Goal: Task Accomplishment & Management: Manage account settings

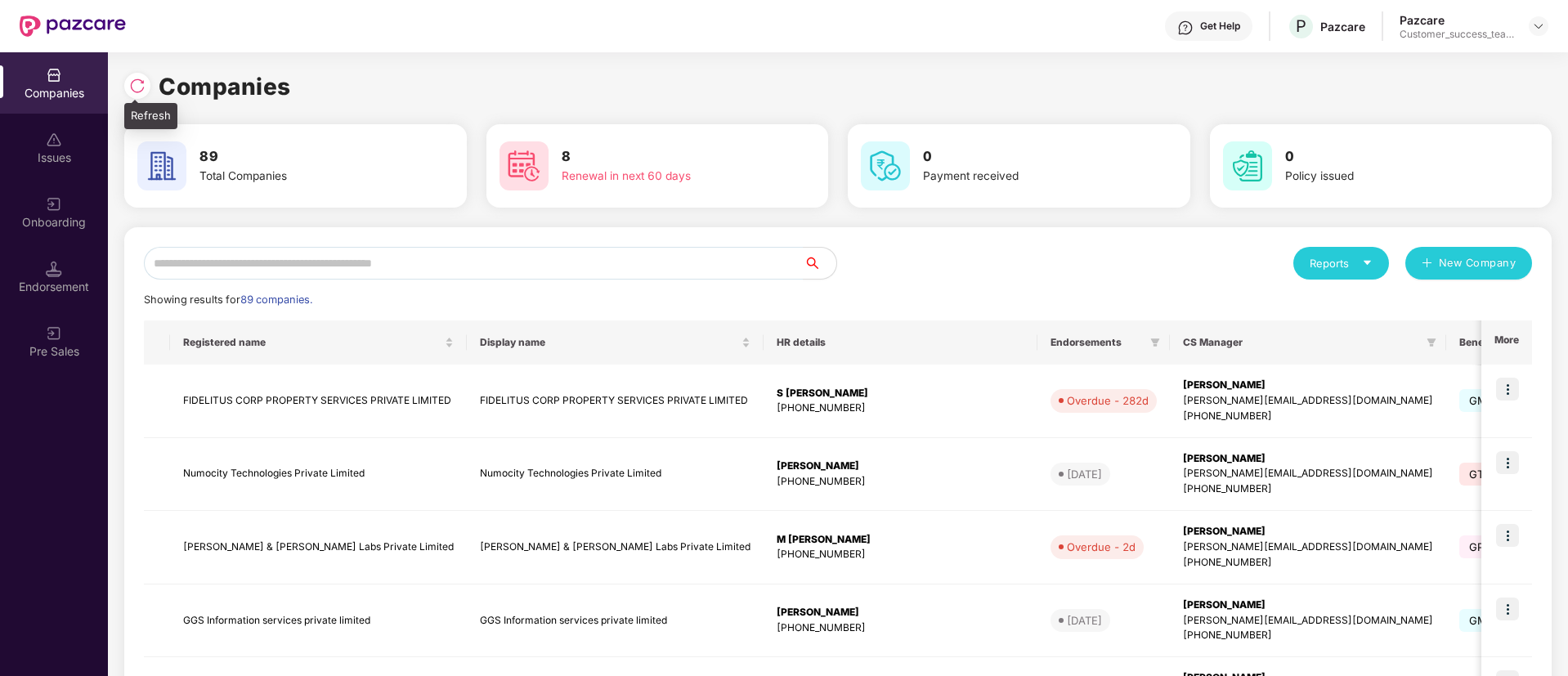
click at [136, 77] on img at bounding box center [137, 86] width 16 height 16
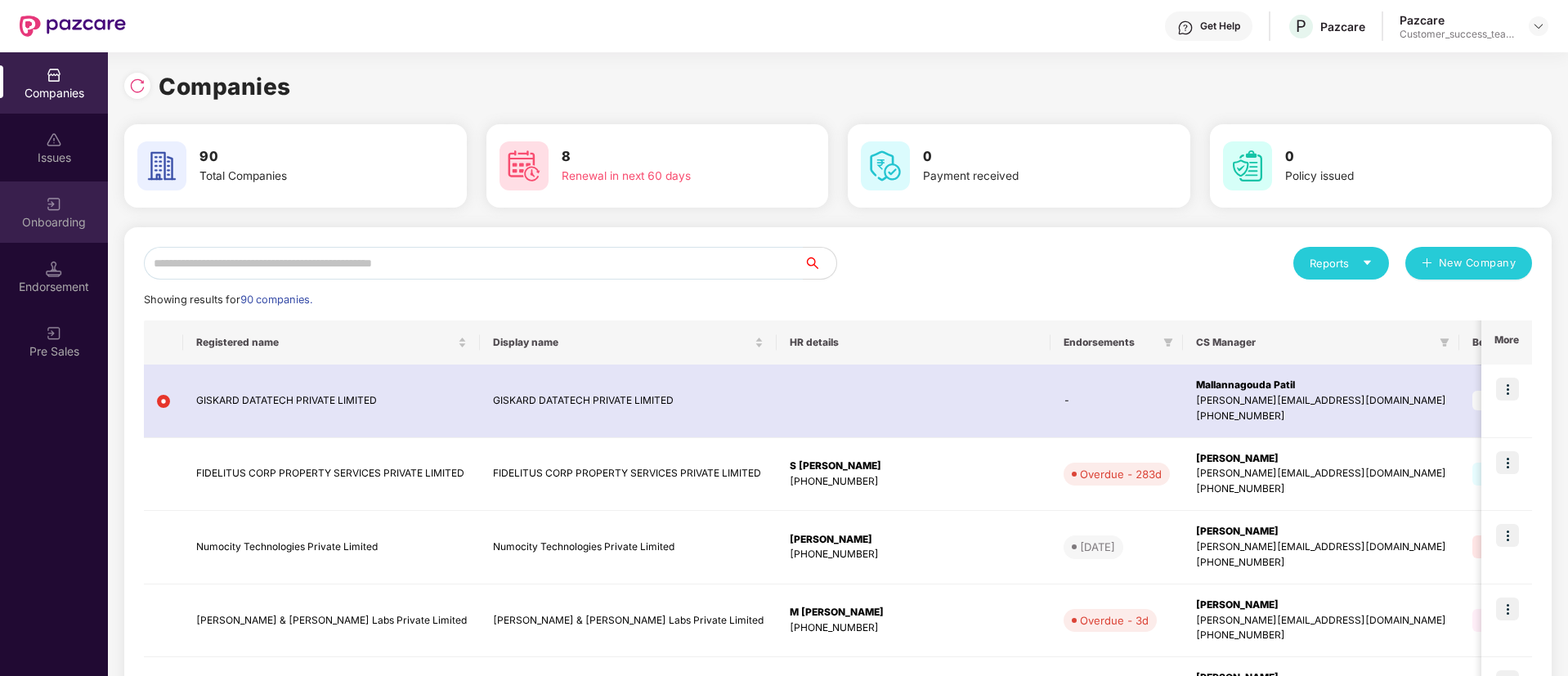
click at [44, 216] on div "Onboarding" at bounding box center [53, 223] width 108 height 16
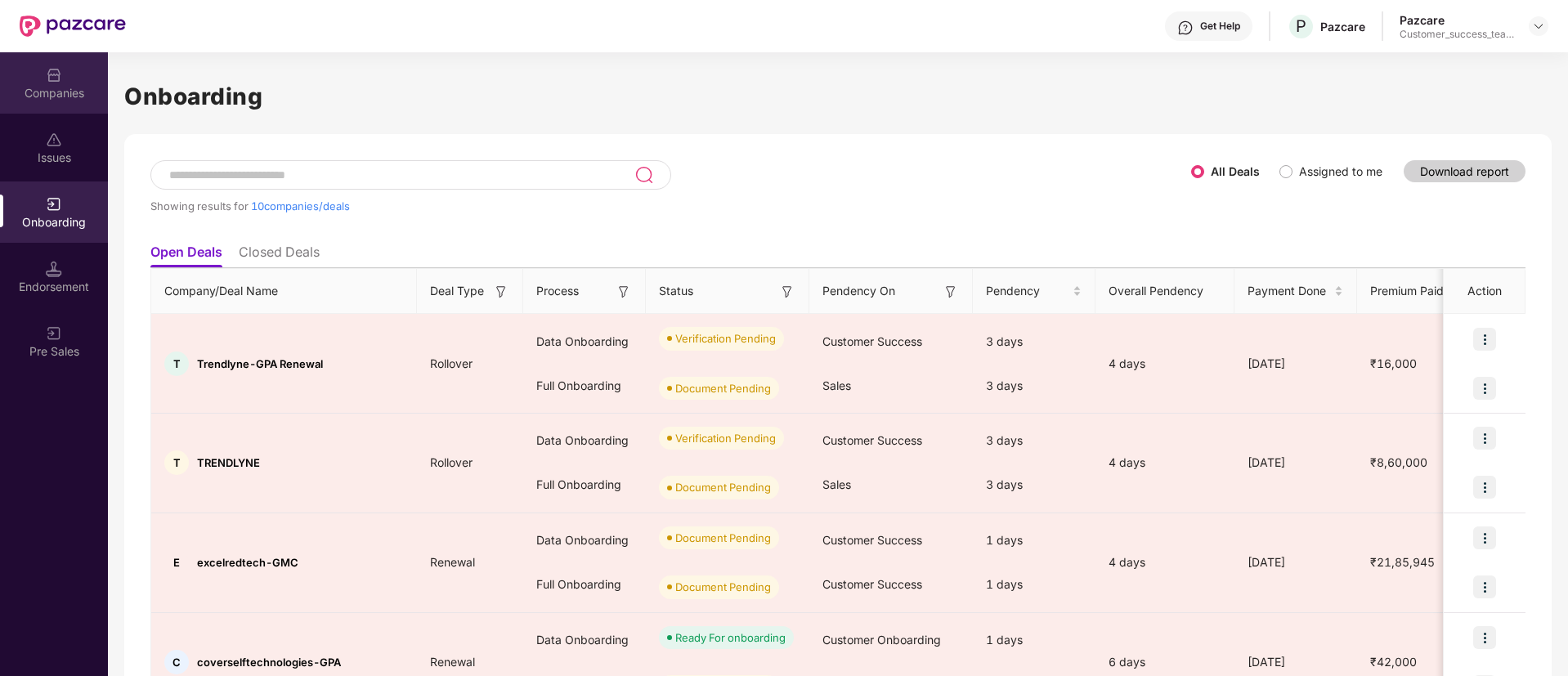
click at [68, 85] on div "Companies" at bounding box center [53, 93] width 108 height 16
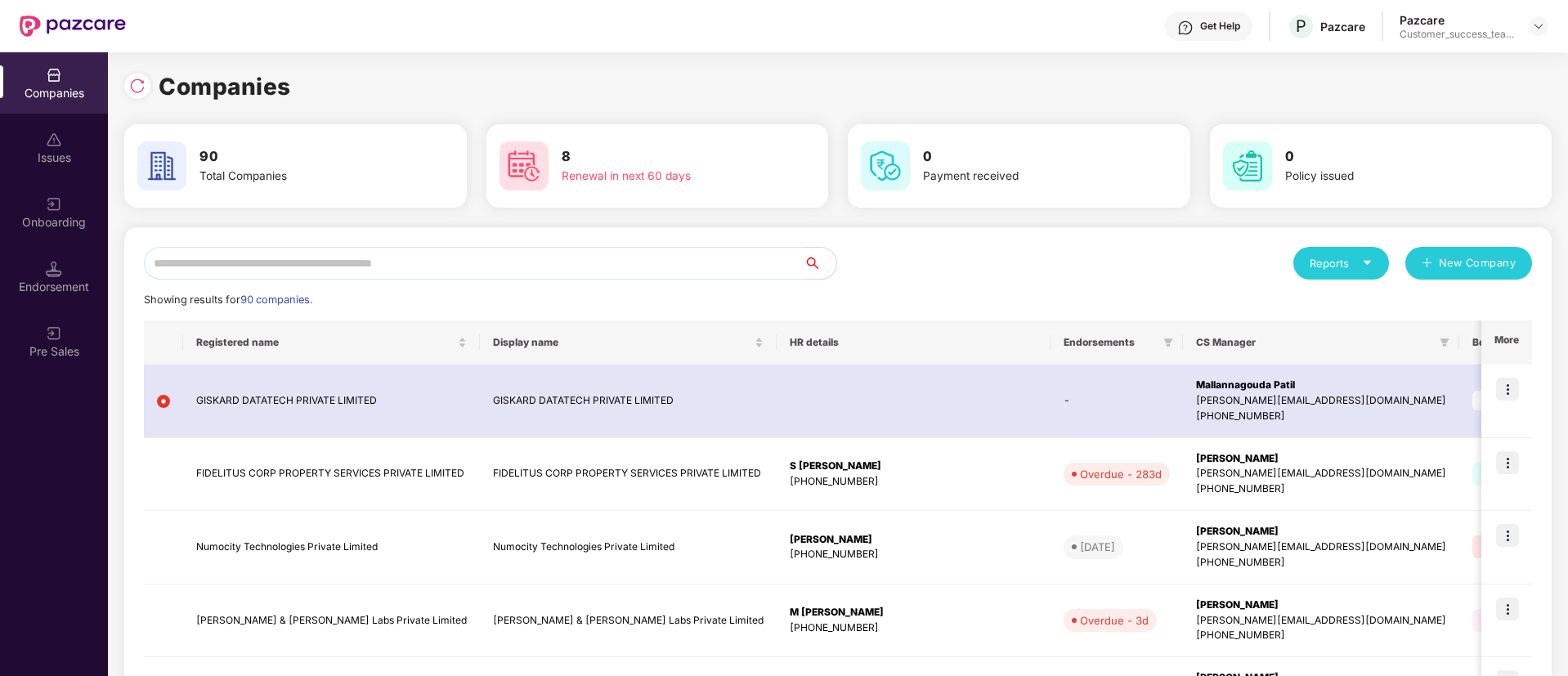
click at [51, 222] on div "Onboarding" at bounding box center [53, 223] width 108 height 16
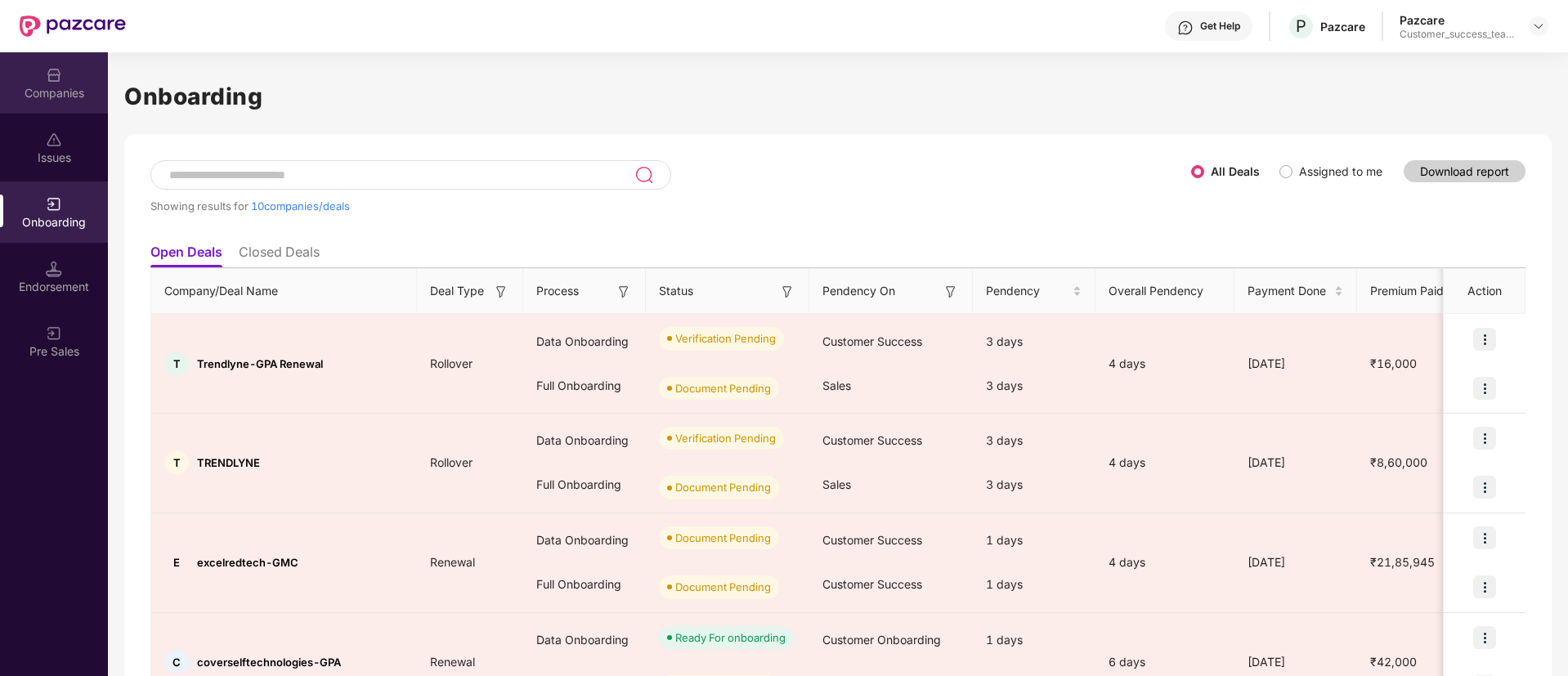
click at [62, 79] on div "Companies" at bounding box center [53, 83] width 108 height 62
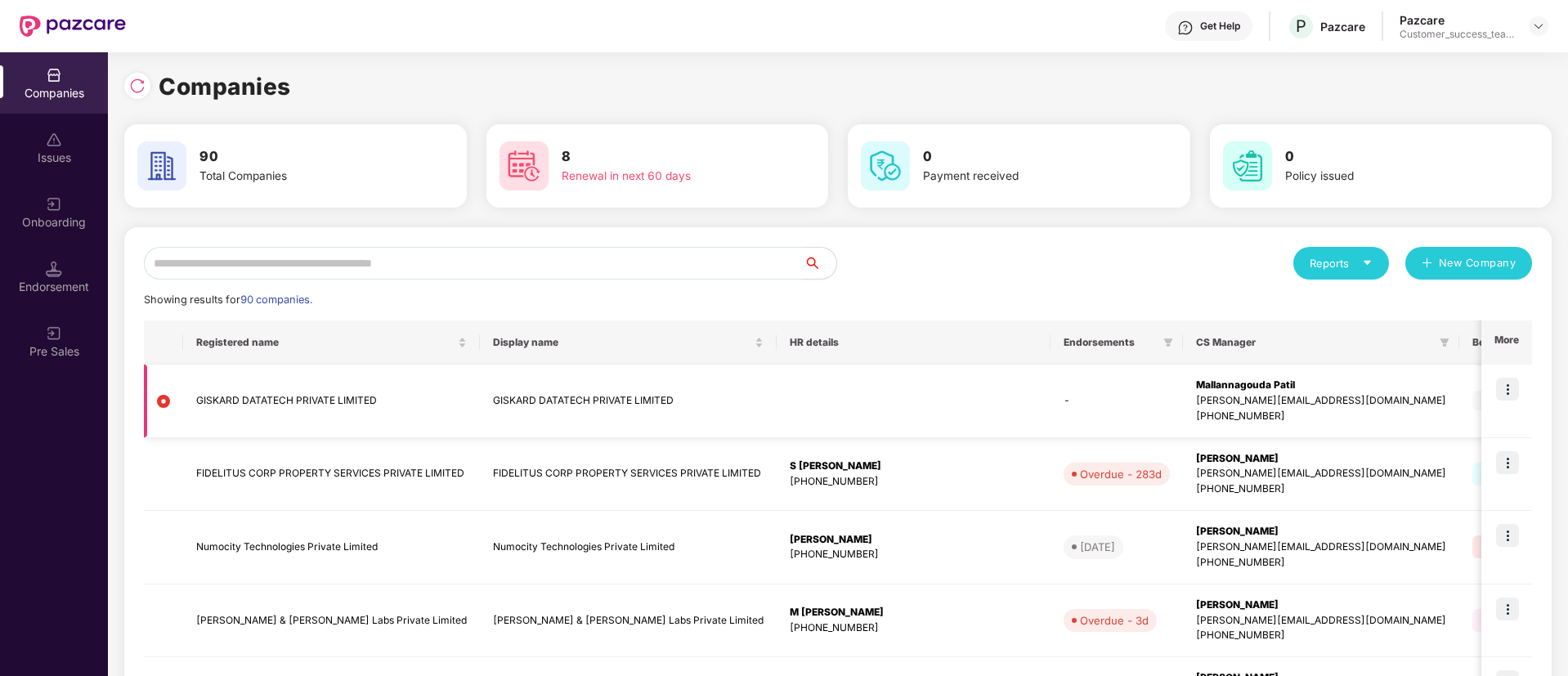
click at [1510, 391] on img at bounding box center [1508, 389] width 23 height 23
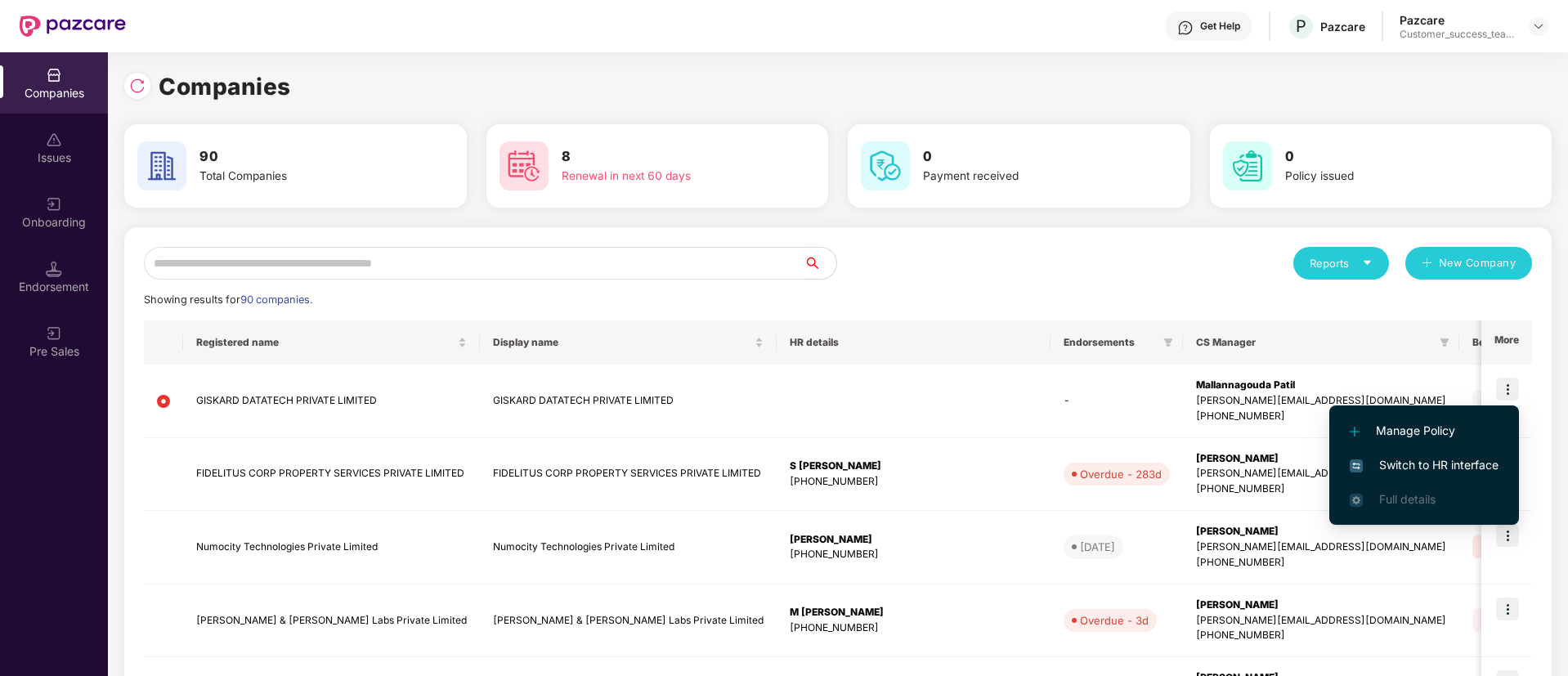
click at [1421, 465] on span "Switch to HR interface" at bounding box center [1424, 465] width 149 height 18
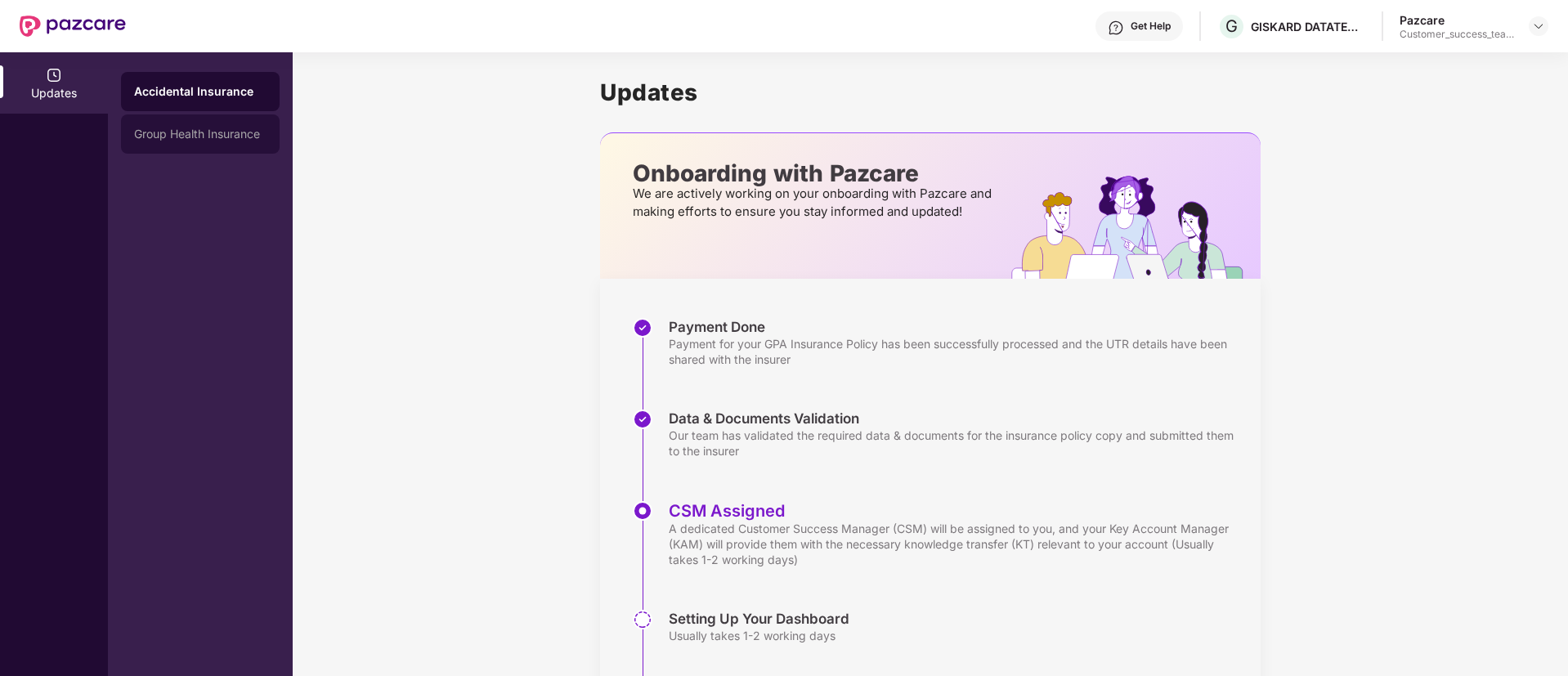
click at [178, 129] on div "Group Health Insurance" at bounding box center [200, 134] width 132 height 13
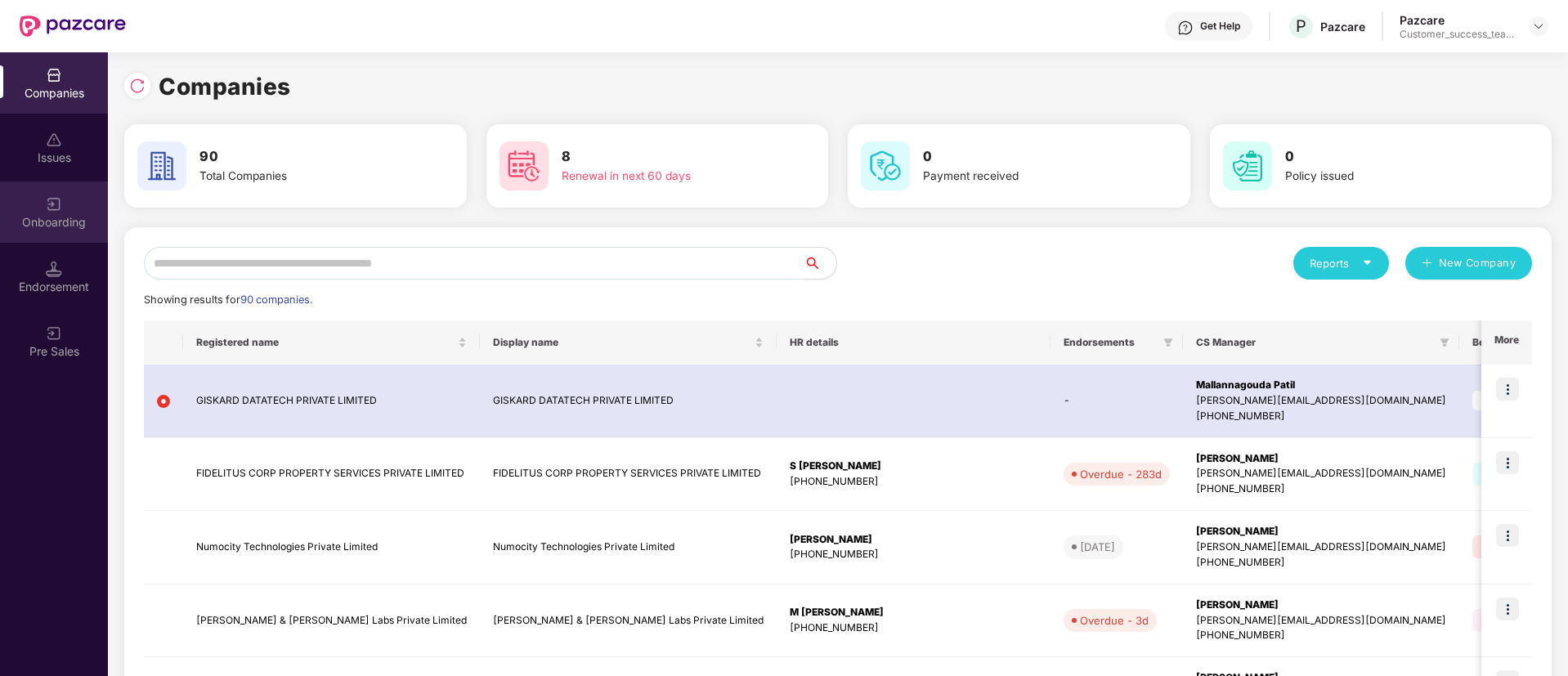
click at [44, 215] on div "Onboarding" at bounding box center [53, 223] width 108 height 16
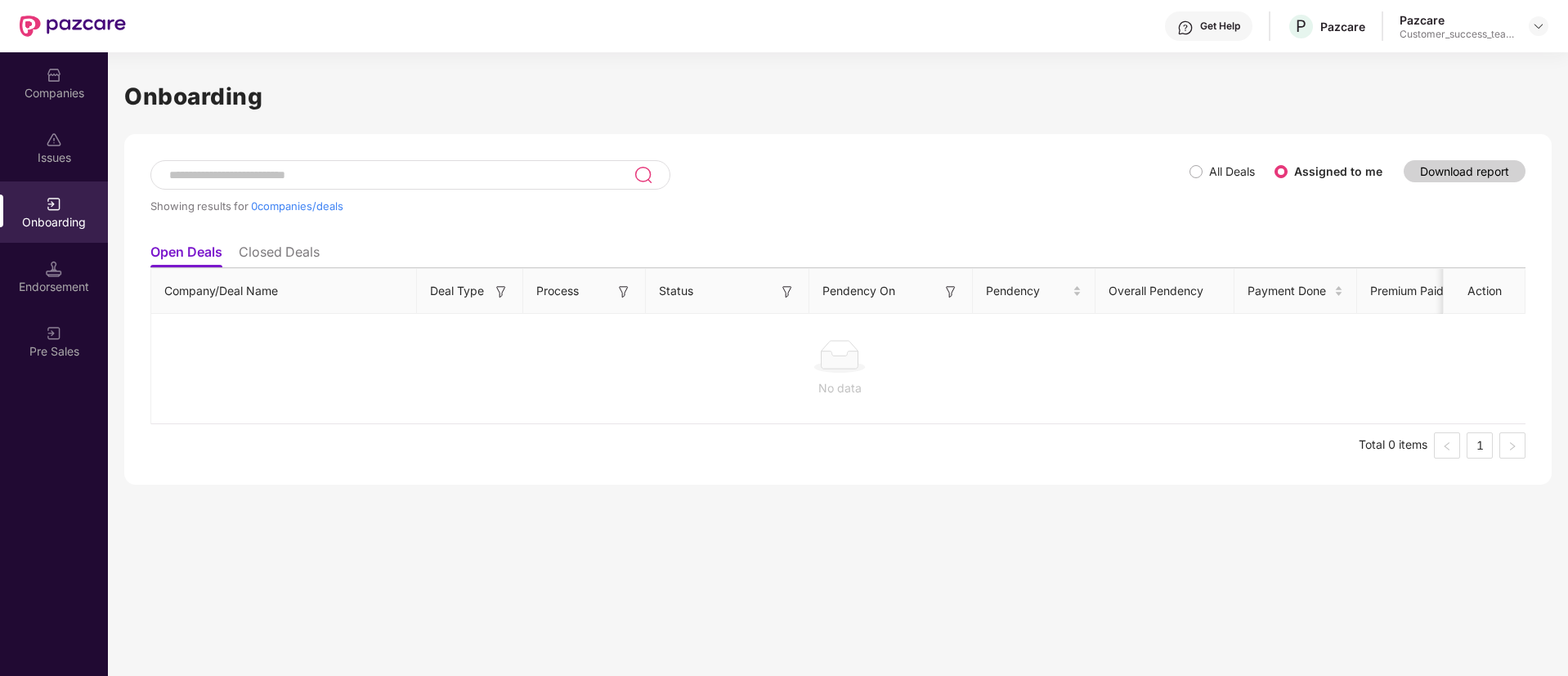
click at [1210, 170] on span "All Deals" at bounding box center [1233, 172] width 59 height 18
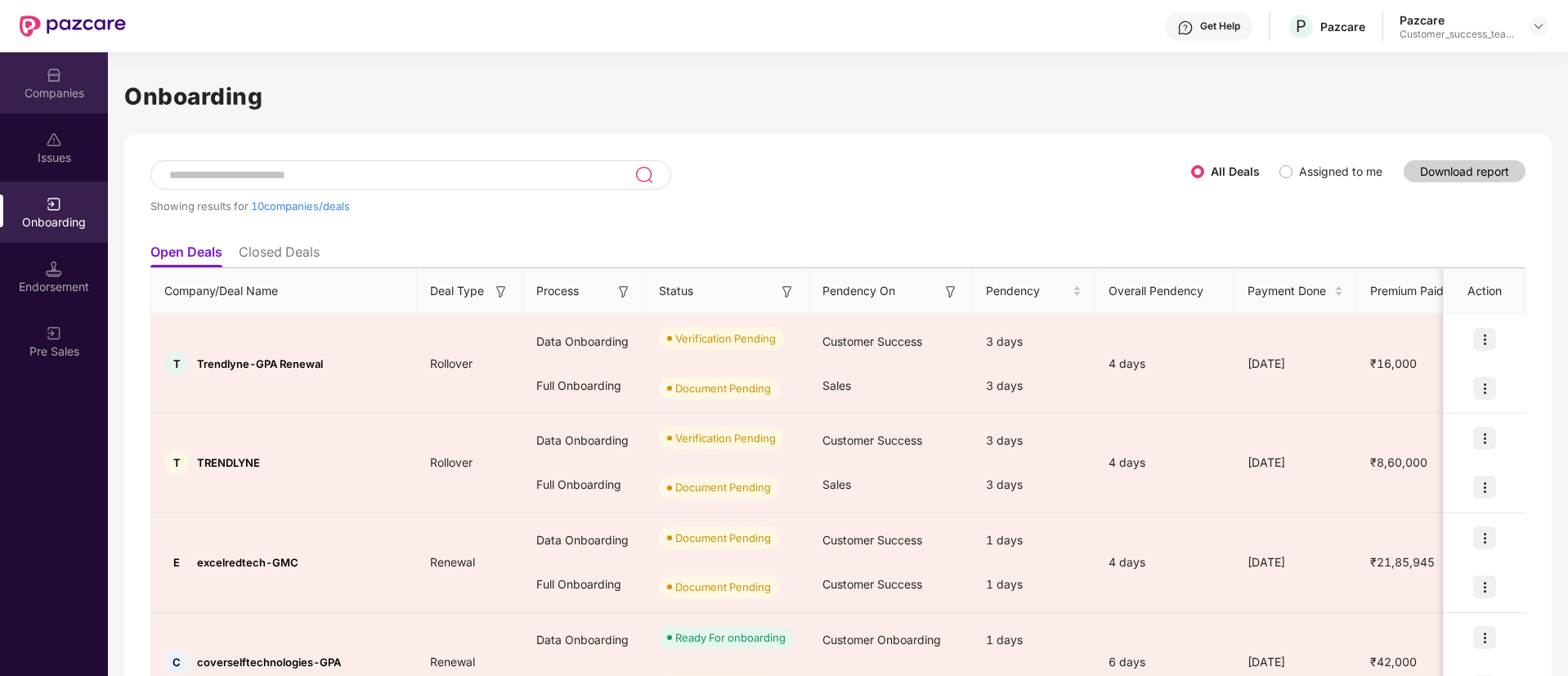
click at [47, 71] on img at bounding box center [54, 76] width 16 height 16
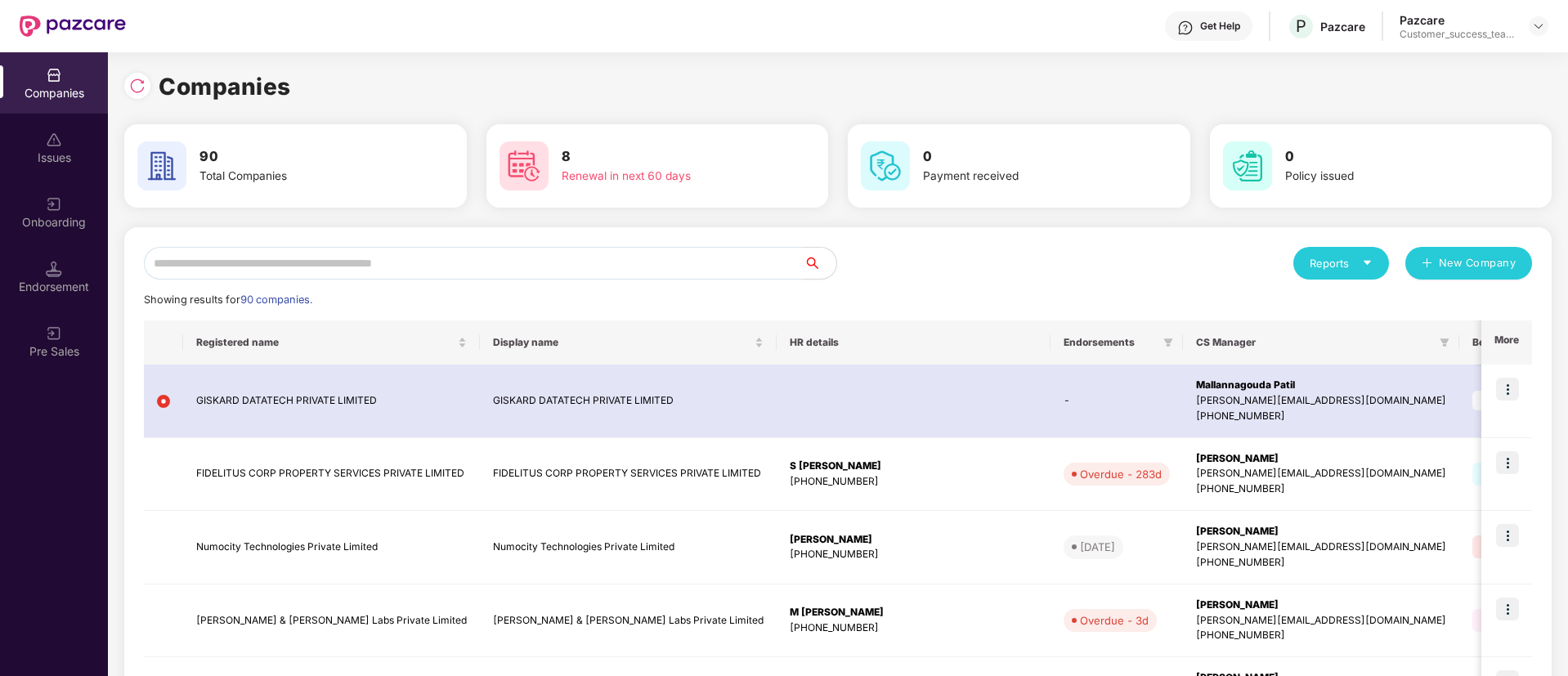
scroll to position [0, 2]
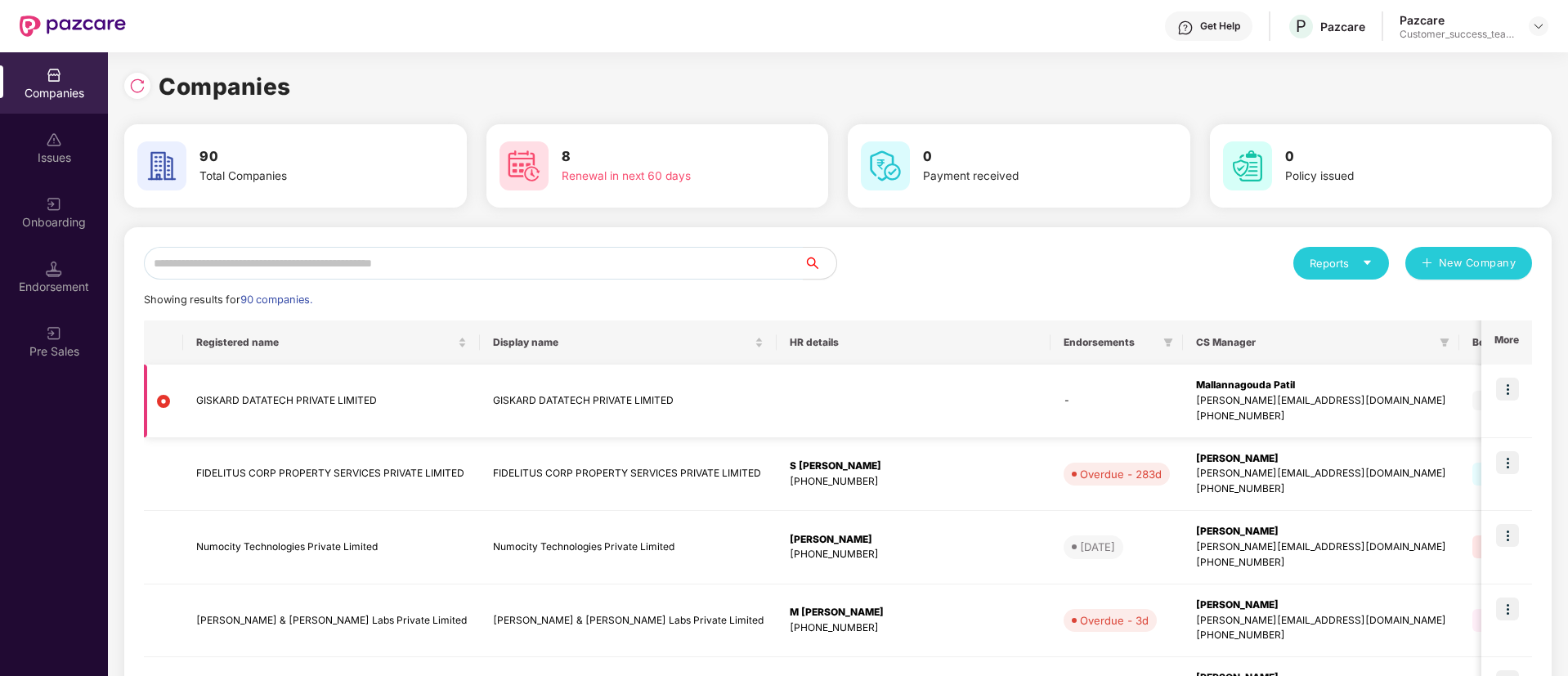
click at [1506, 391] on img at bounding box center [1508, 389] width 23 height 23
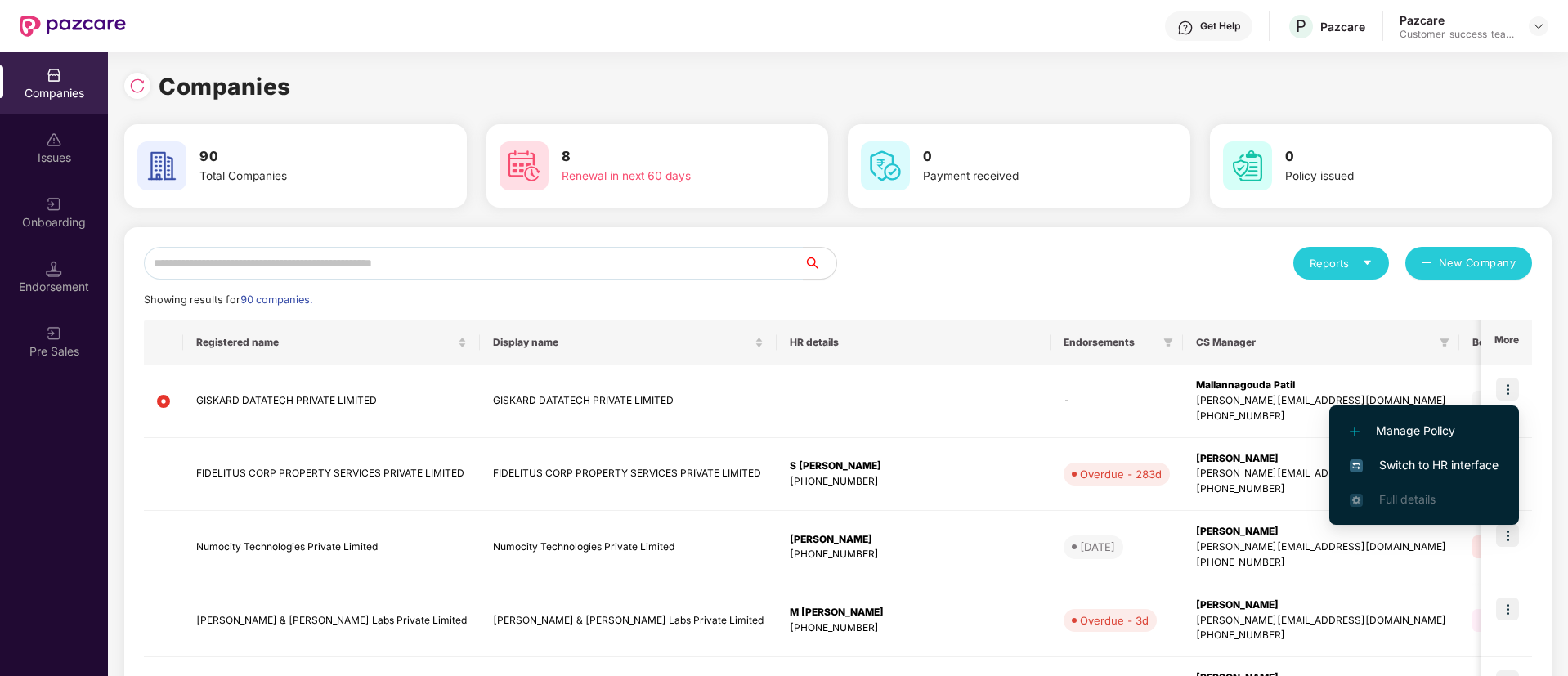
click at [1408, 455] on li "Switch to HR interface" at bounding box center [1424, 465] width 190 height 35
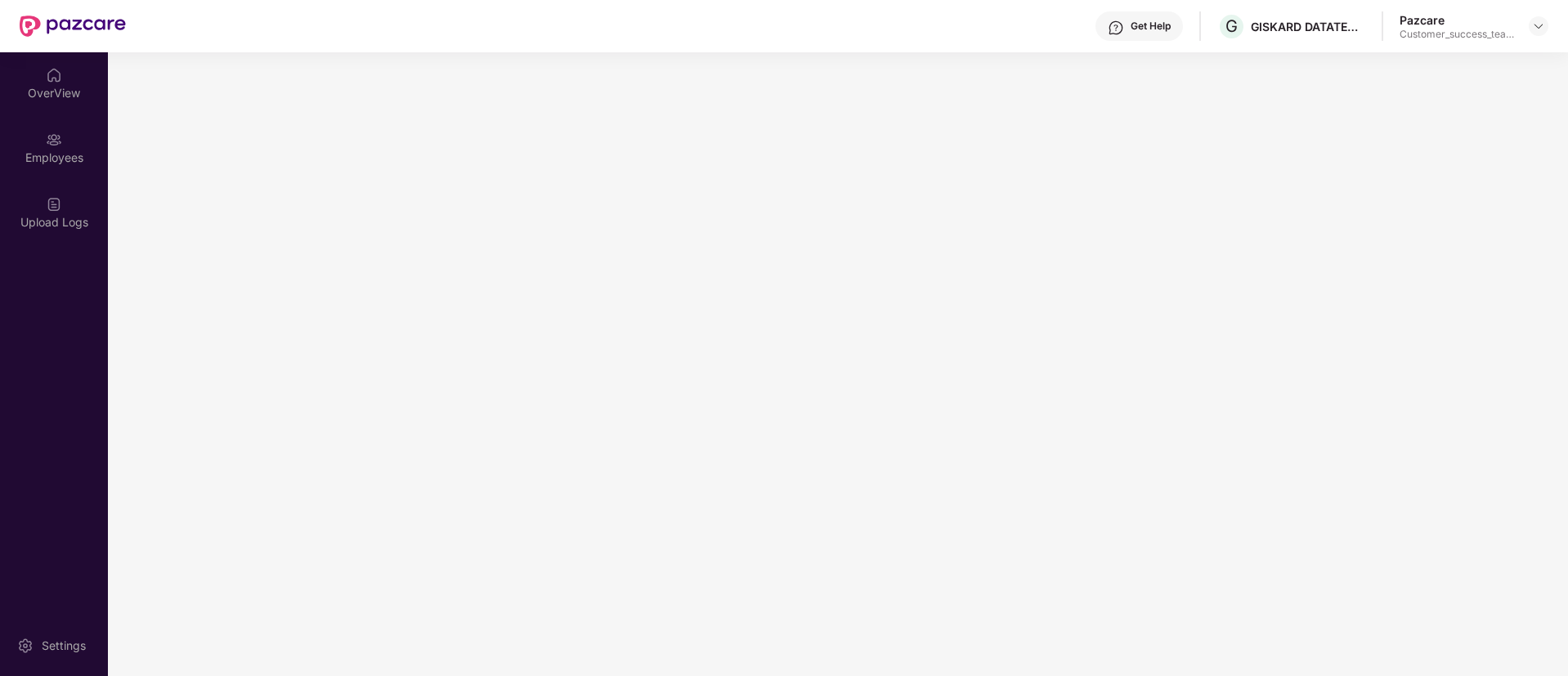
scroll to position [0, 0]
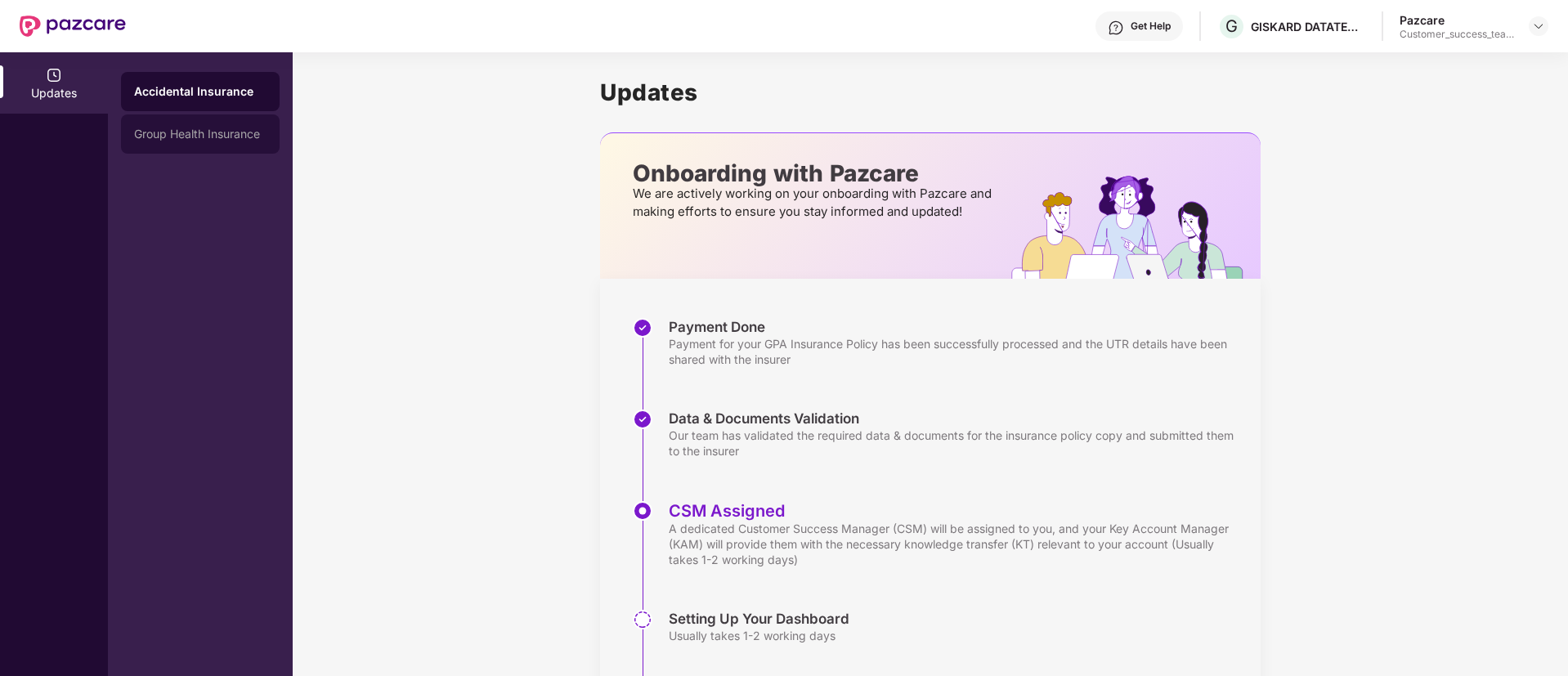
click at [161, 146] on div "Group Health Insurance" at bounding box center [200, 134] width 159 height 39
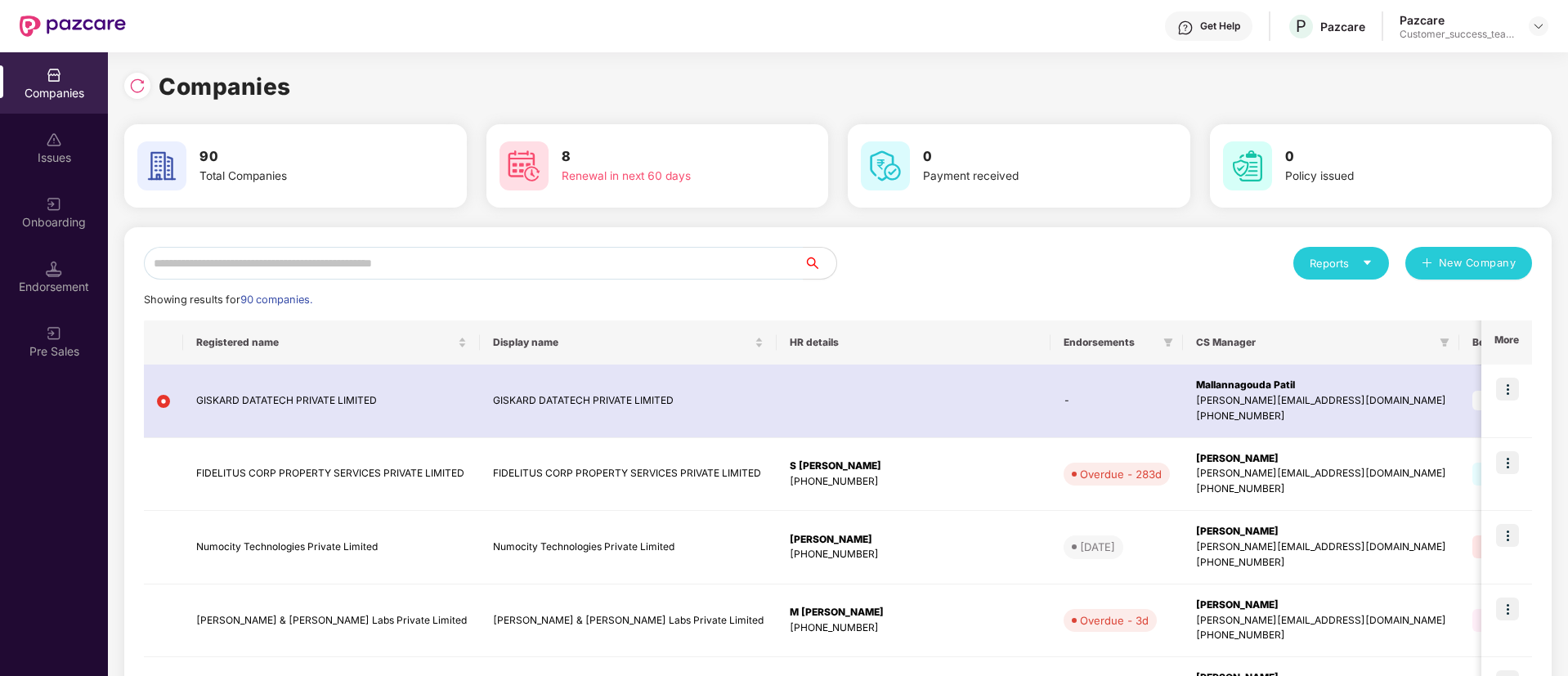
scroll to position [0, 2]
click at [72, 195] on div "Onboarding" at bounding box center [53, 212] width 108 height 62
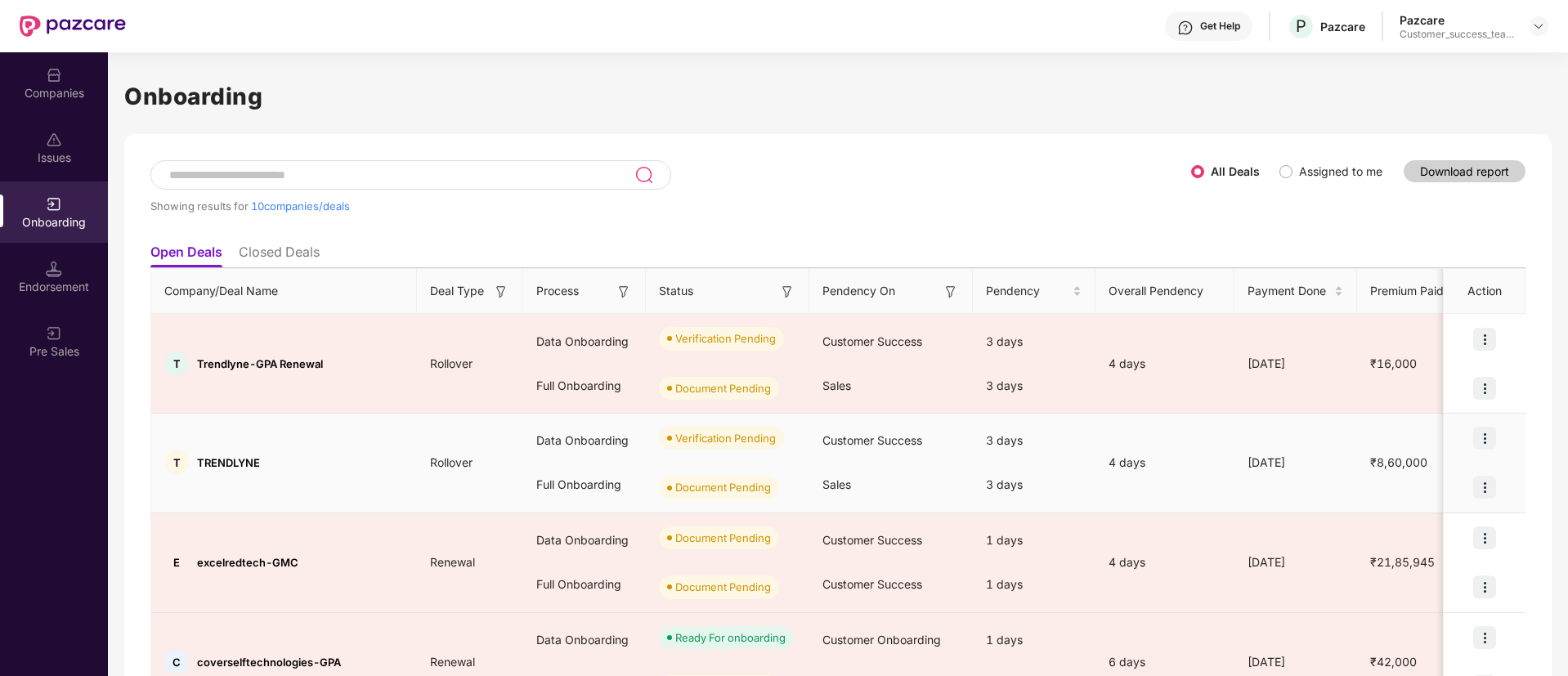
click at [1489, 443] on img at bounding box center [1485, 438] width 23 height 23
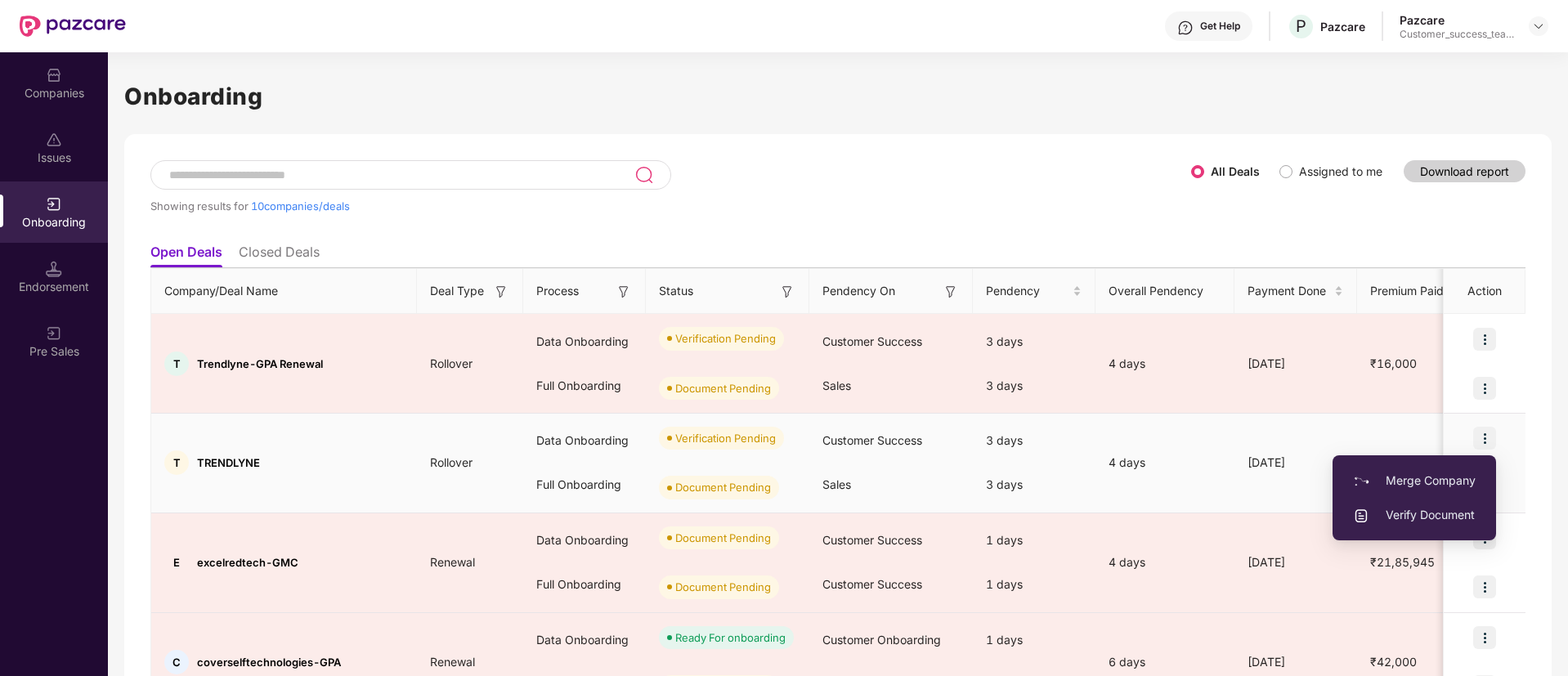
click at [1432, 511] on span "Verify Document" at bounding box center [1414, 516] width 123 height 18
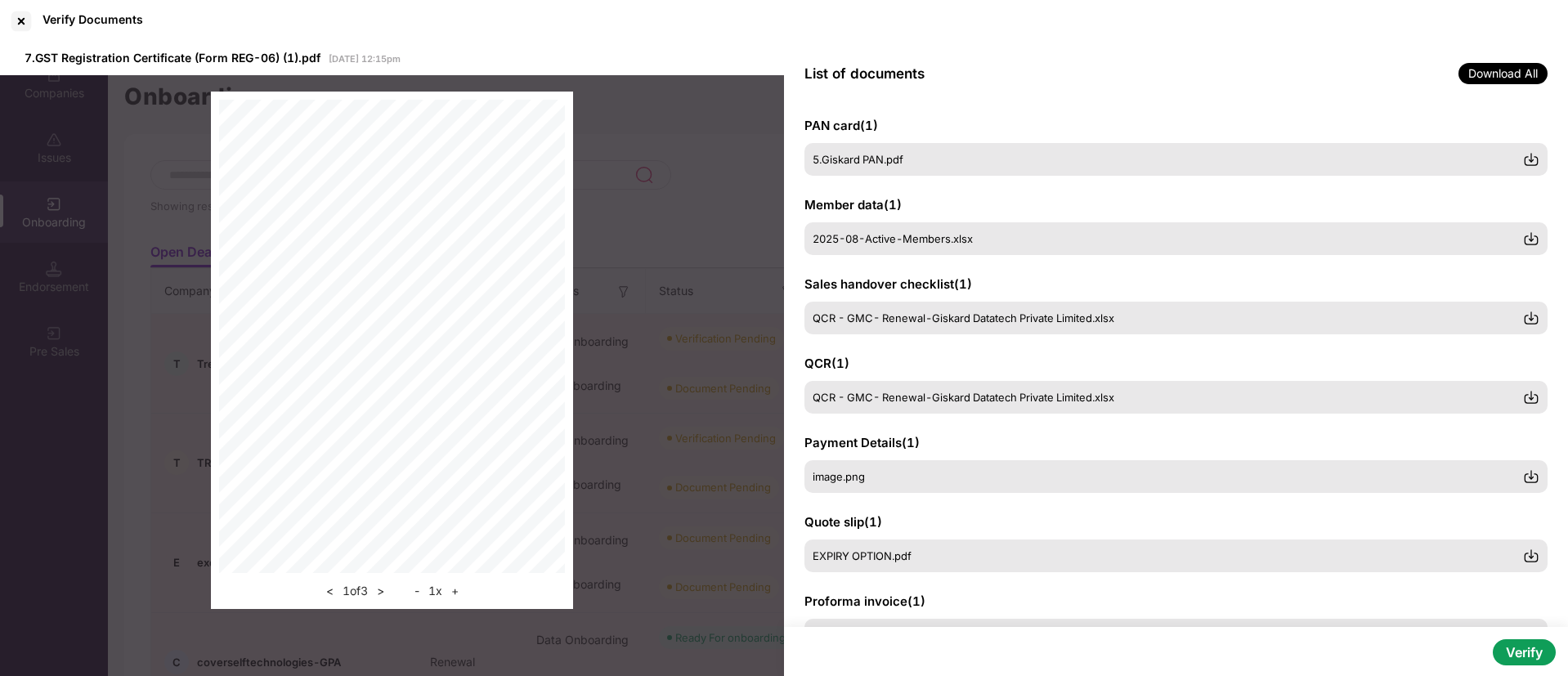
scroll to position [0, 0]
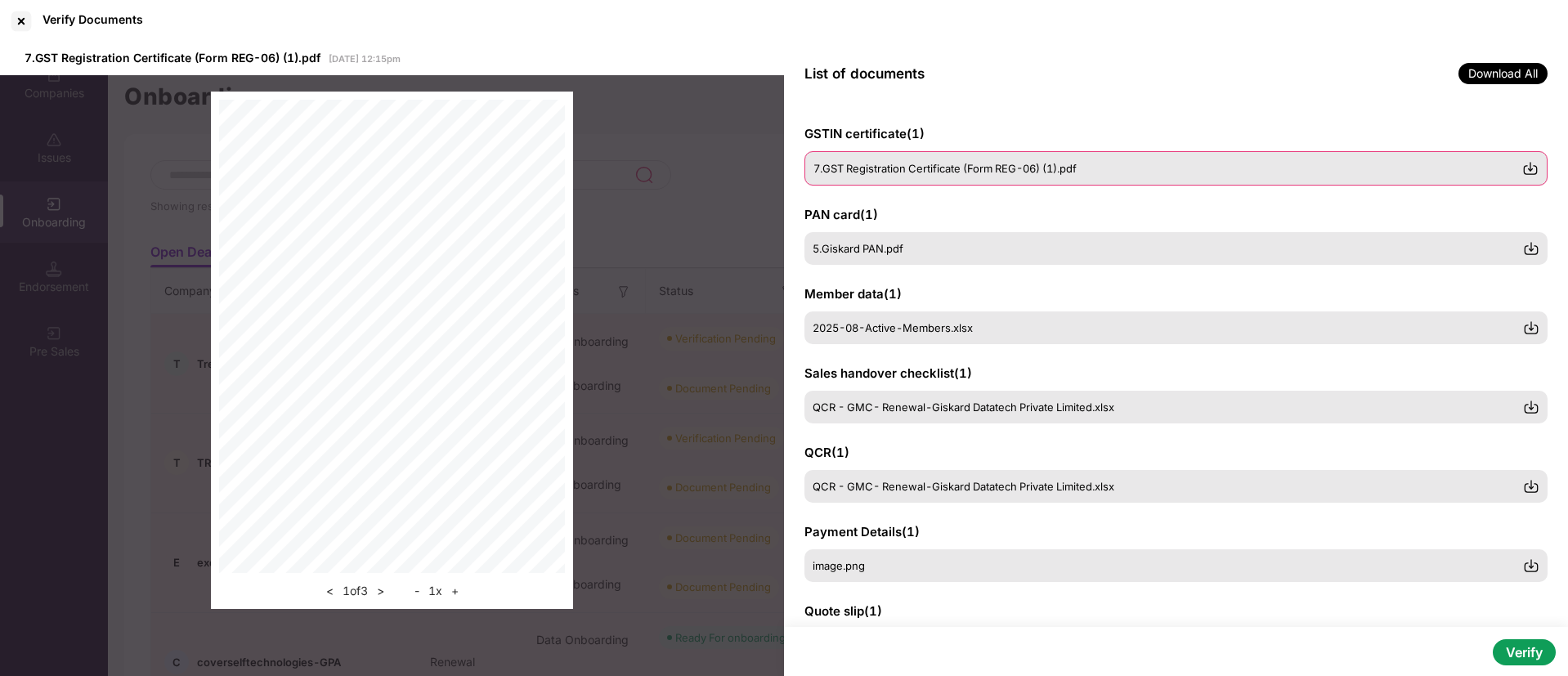
click at [969, 171] on span "7.GST Registration Certificate (Form REG-06) (1).pdf" at bounding box center [945, 169] width 263 height 13
click at [21, 16] on div at bounding box center [21, 21] width 26 height 26
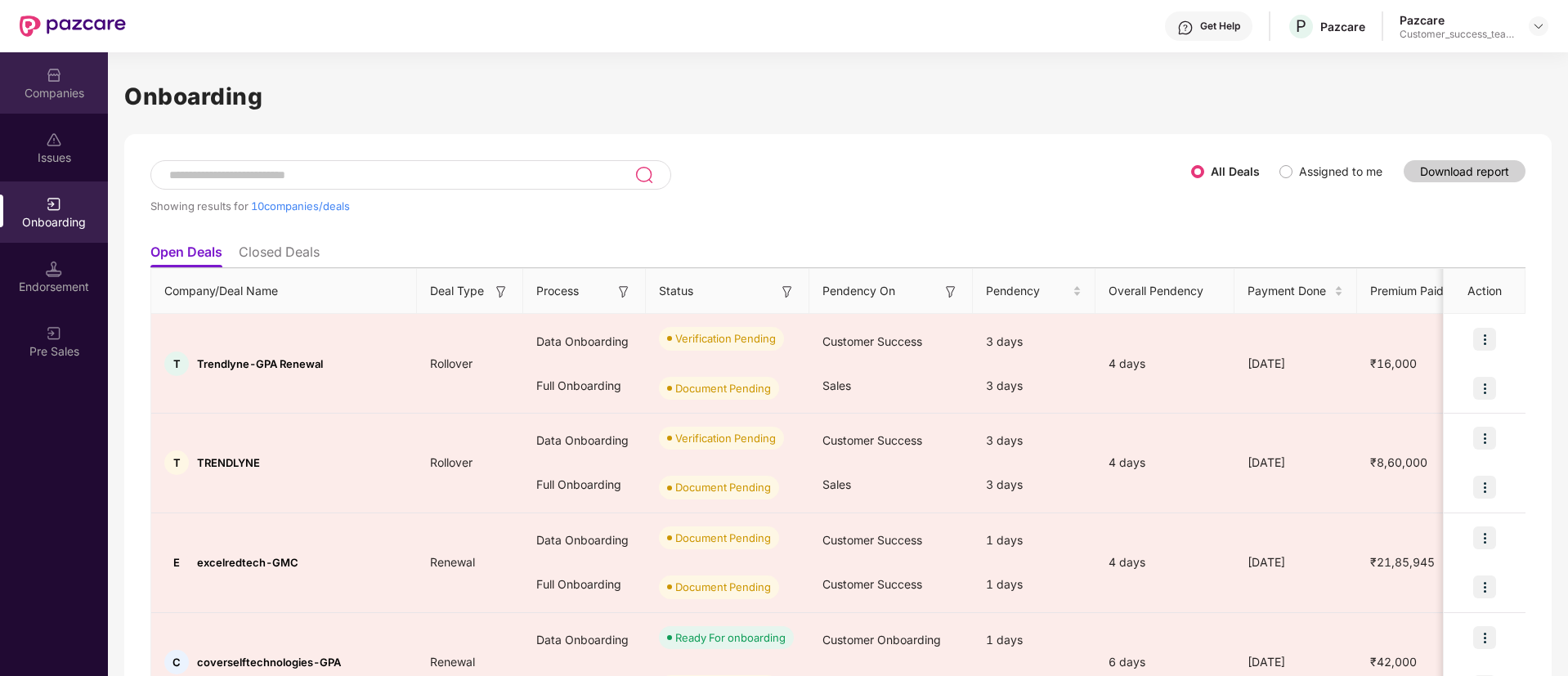
click at [51, 99] on div "Companies" at bounding box center [53, 93] width 108 height 16
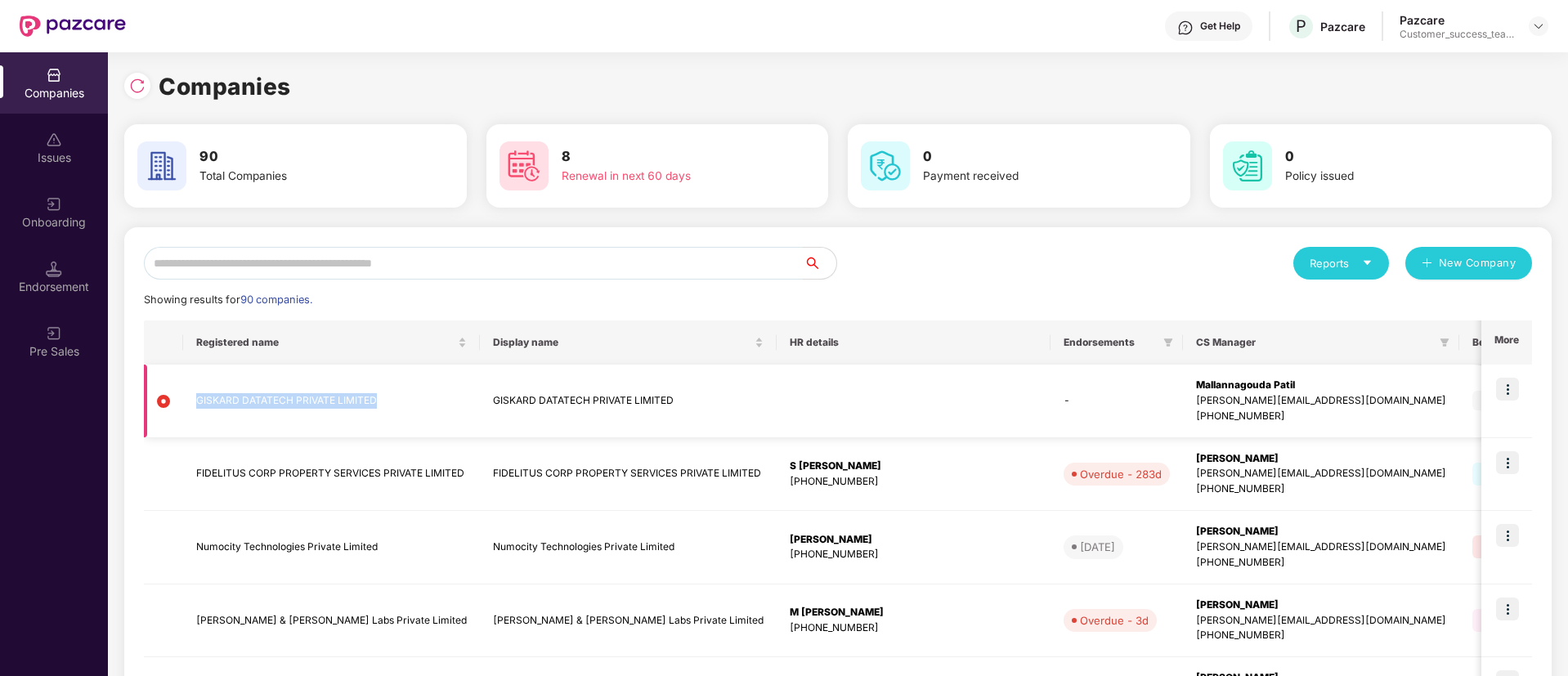
copy td "GISKARD DATATECH PRIVATE LIMITED"
drag, startPoint x: 391, startPoint y: 391, endPoint x: 192, endPoint y: 389, distance: 199.0
click at [192, 389] on td "GISKARD DATATECH PRIVATE LIMITED" at bounding box center [331, 402] width 297 height 74
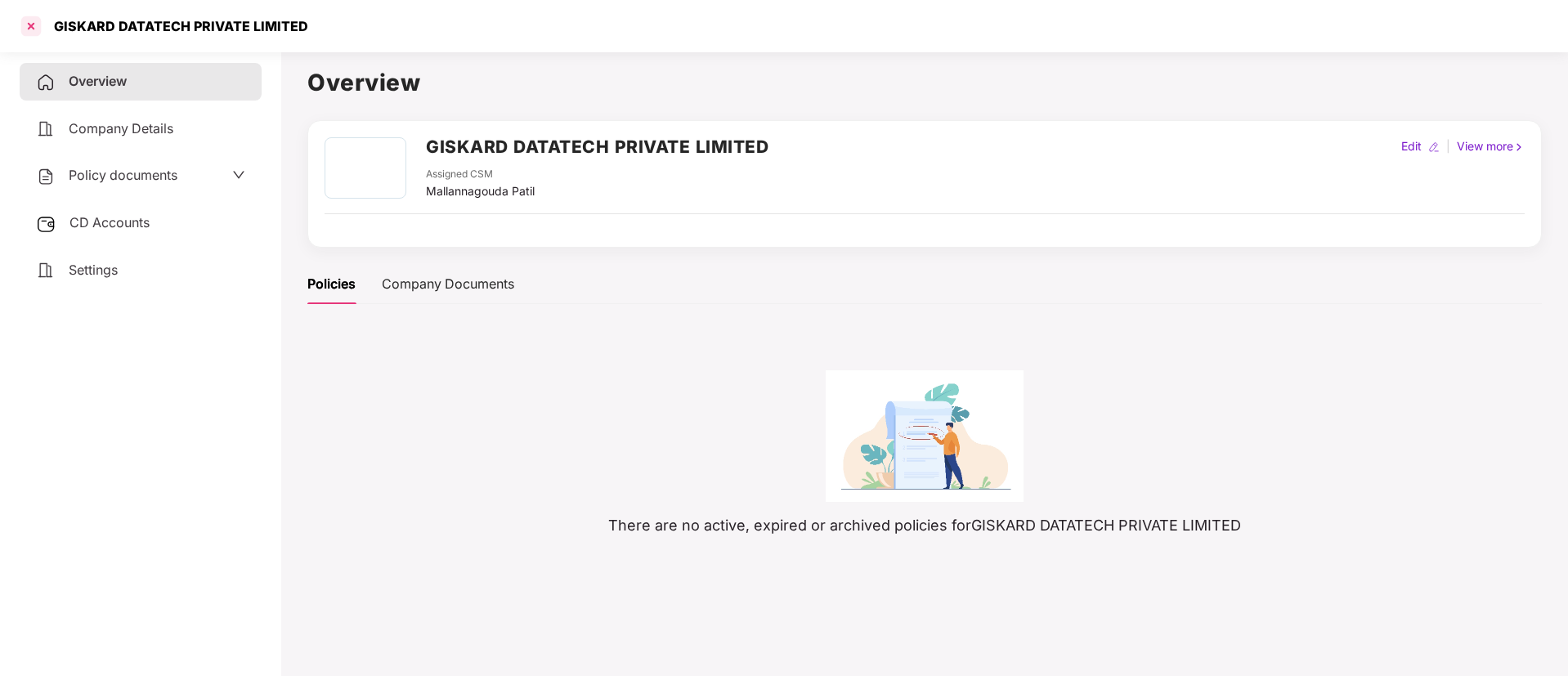
click at [25, 21] on div at bounding box center [31, 26] width 26 height 26
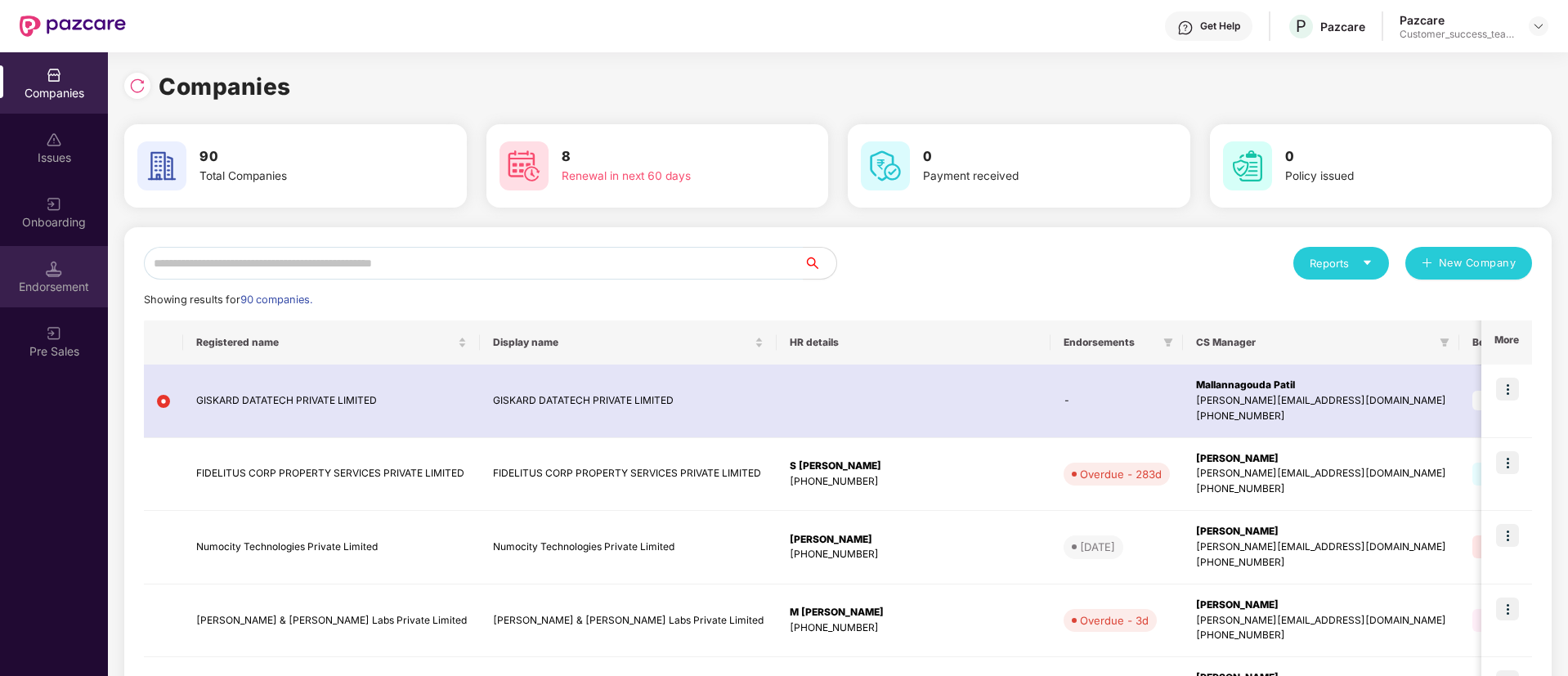
click at [76, 282] on div "Endorsement" at bounding box center [53, 287] width 108 height 16
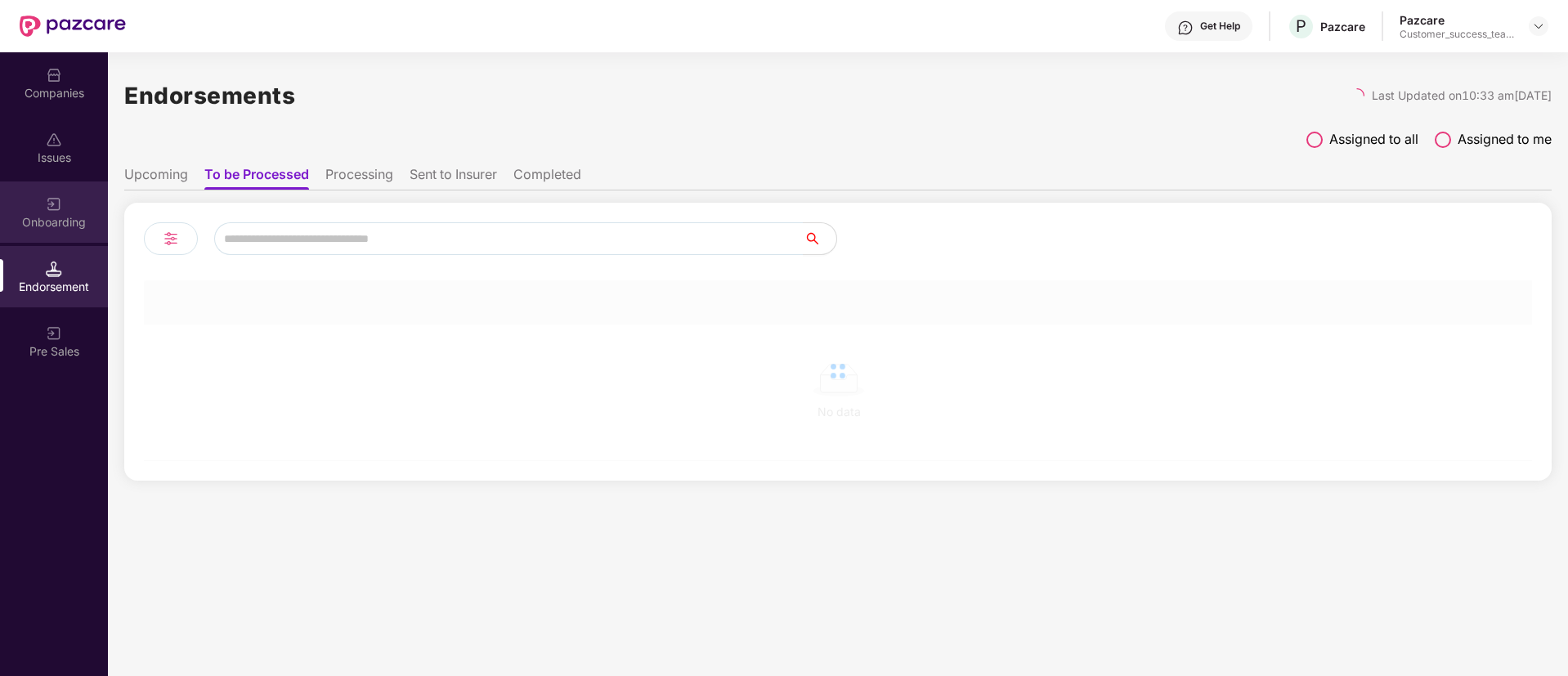
click at [68, 220] on div "Onboarding" at bounding box center [53, 223] width 108 height 16
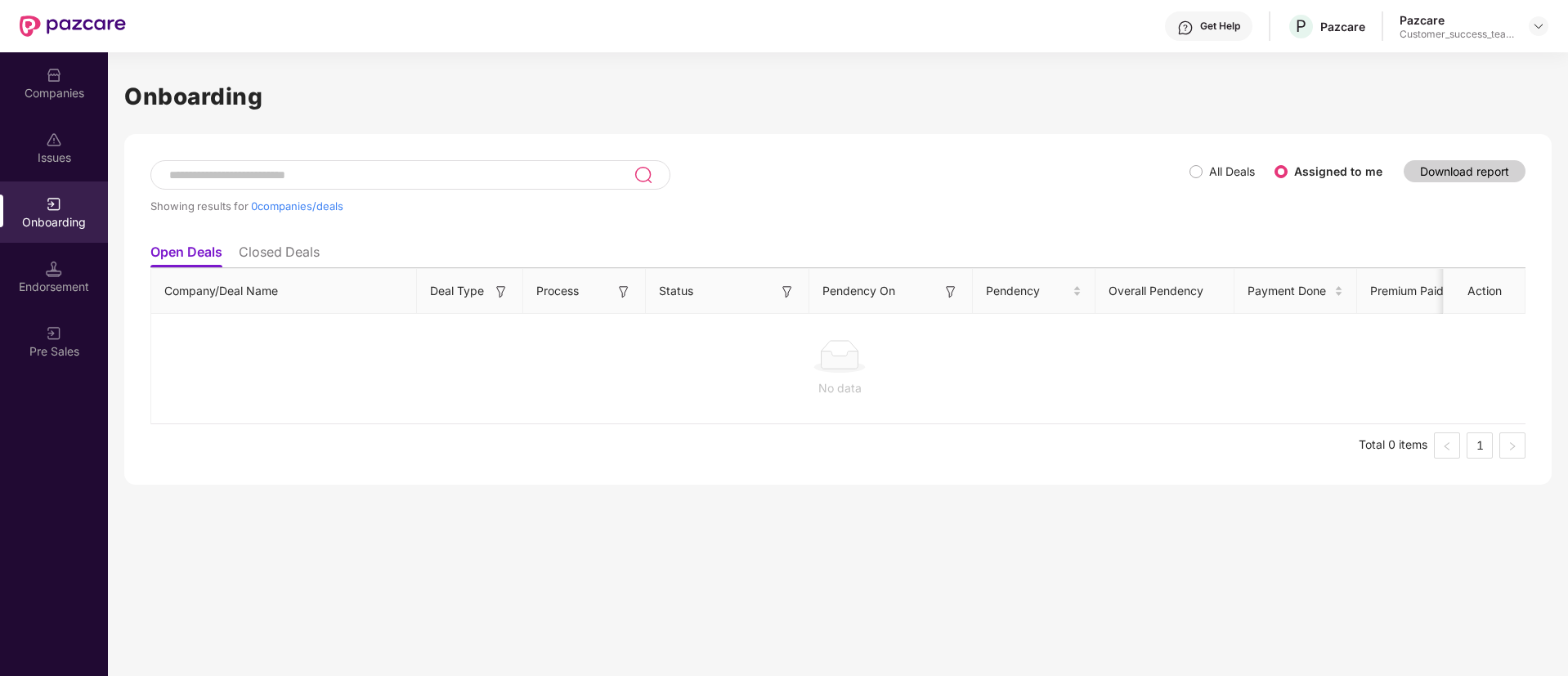
click at [1205, 176] on span "All Deals" at bounding box center [1233, 172] width 59 height 18
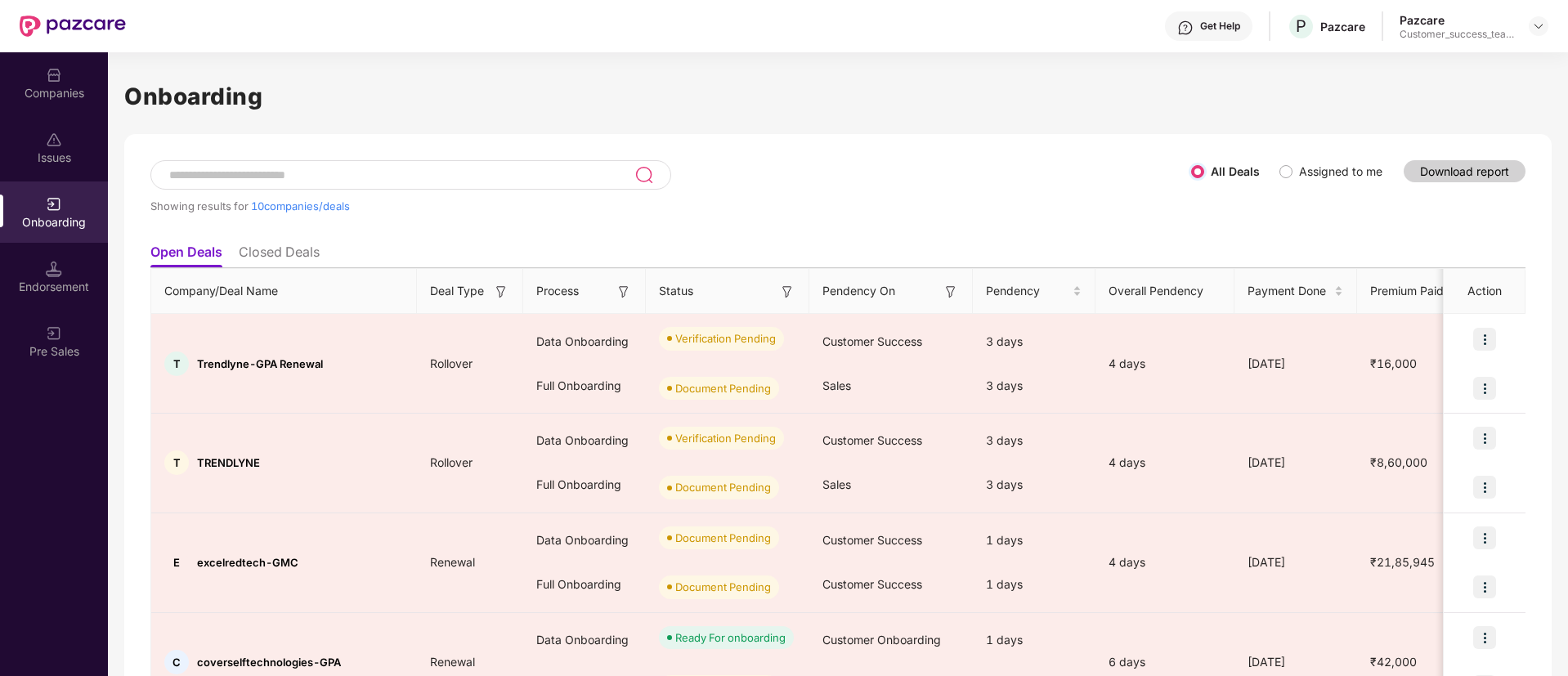
scroll to position [61, 0]
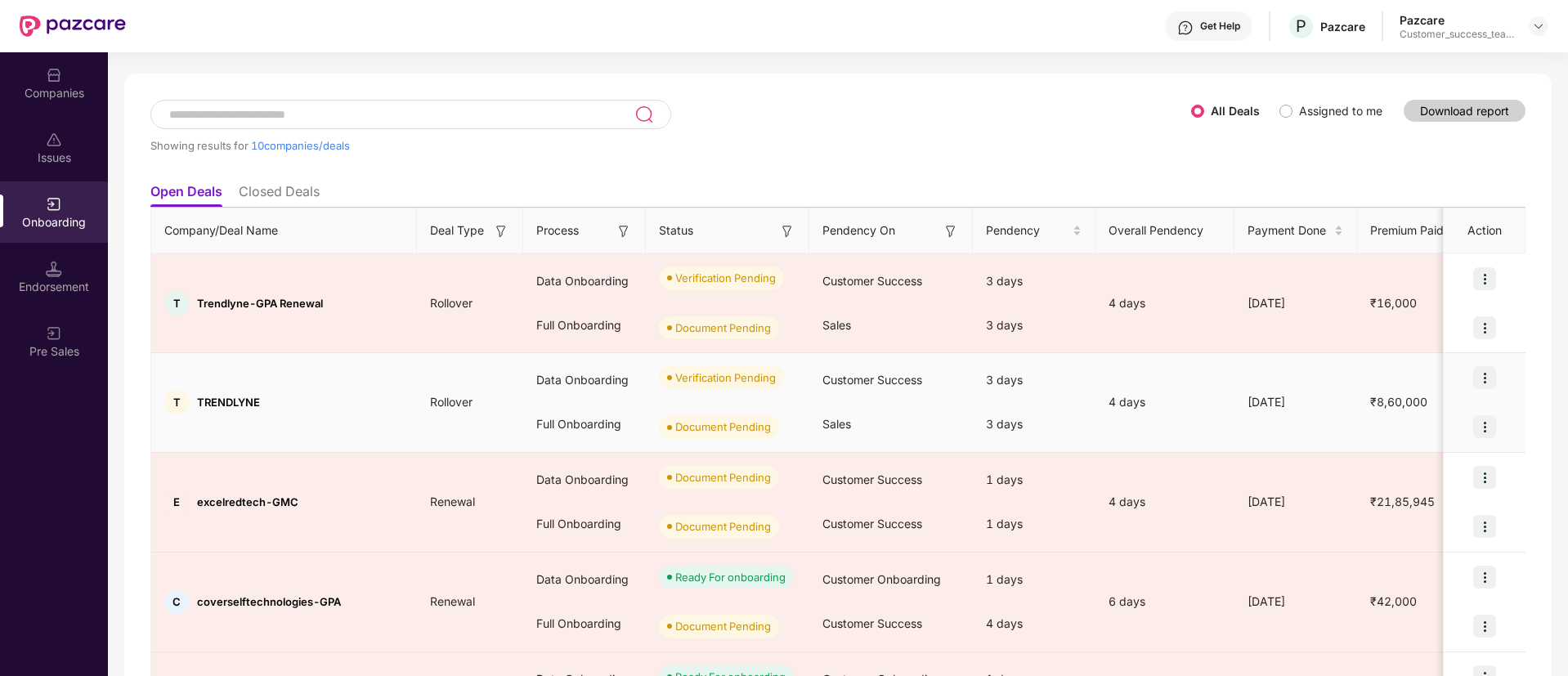
click at [1485, 375] on img at bounding box center [1485, 378] width 23 height 23
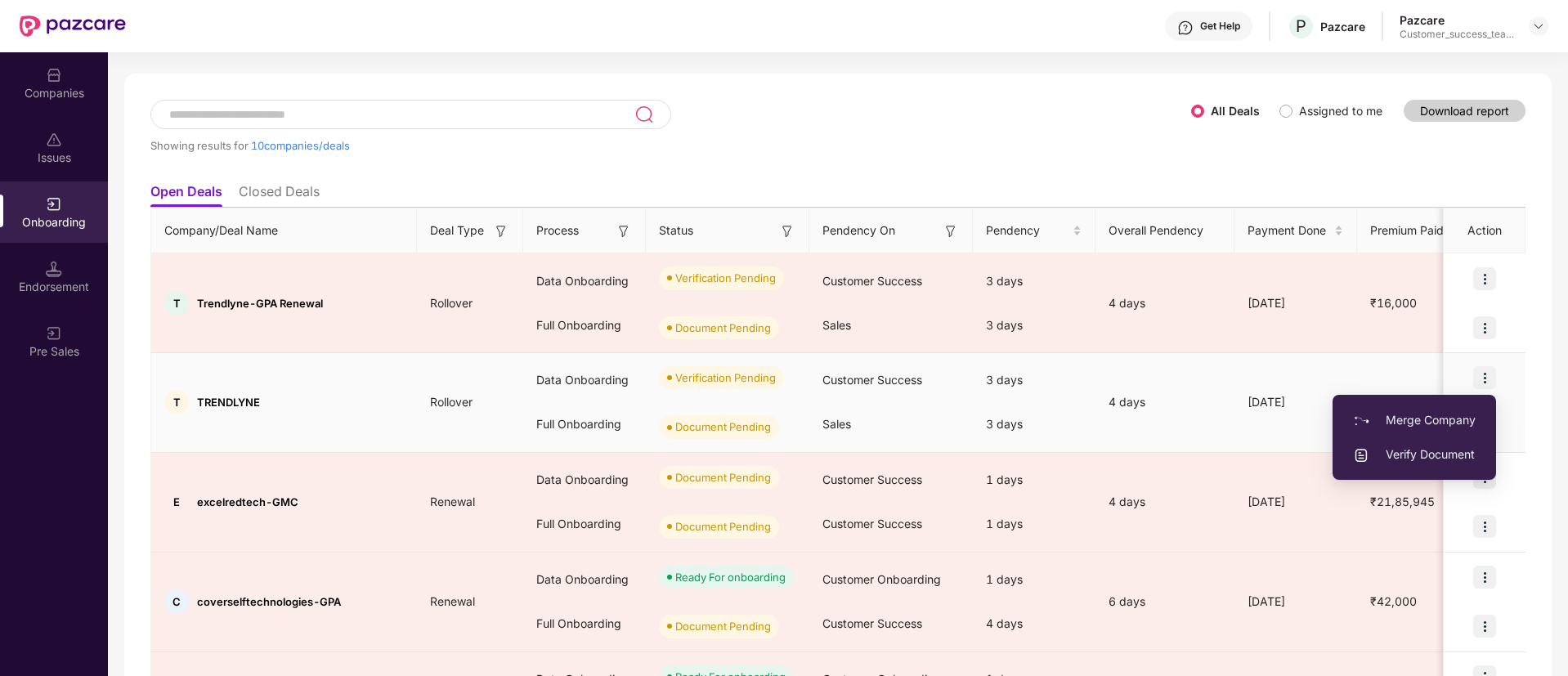
click at [1422, 450] on span "Verify Document" at bounding box center [1414, 455] width 123 height 18
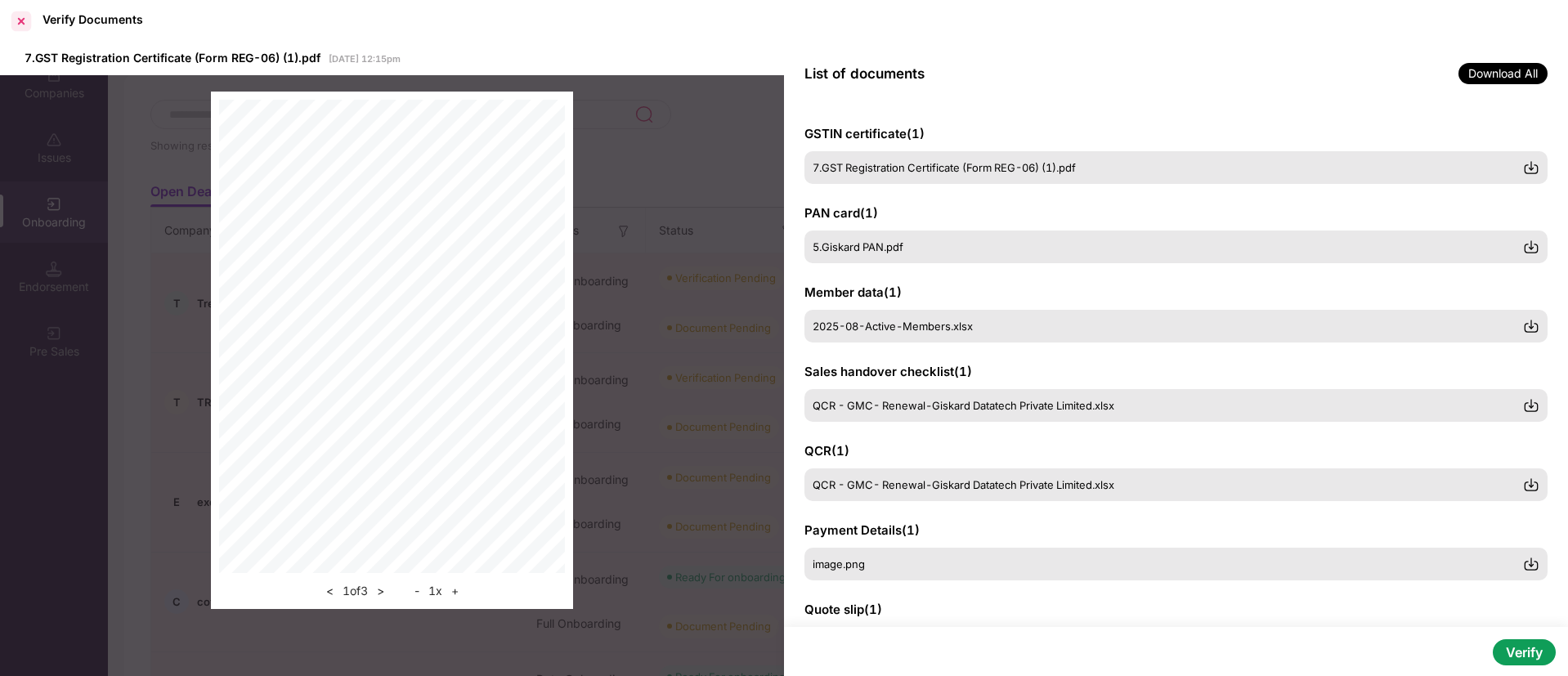
click at [17, 14] on div at bounding box center [21, 21] width 26 height 26
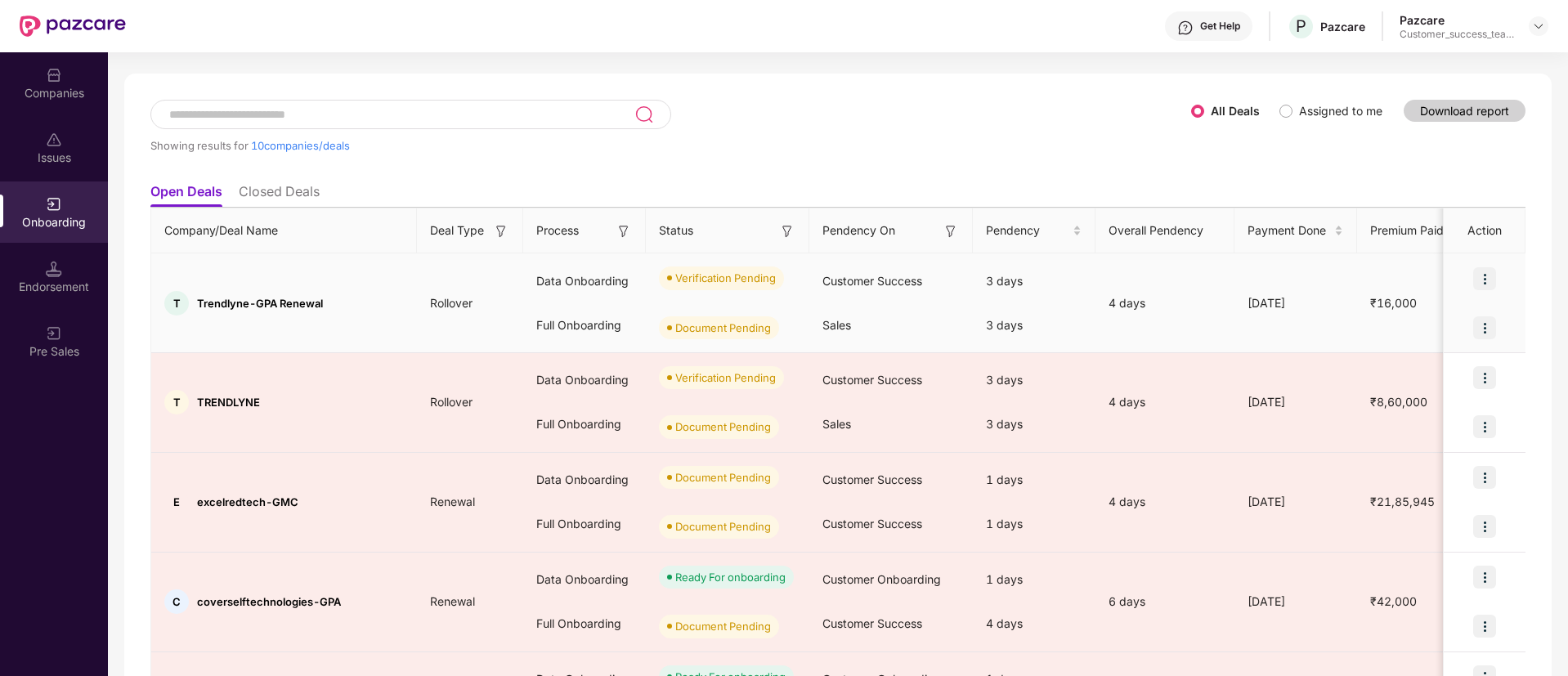
scroll to position [87, 0]
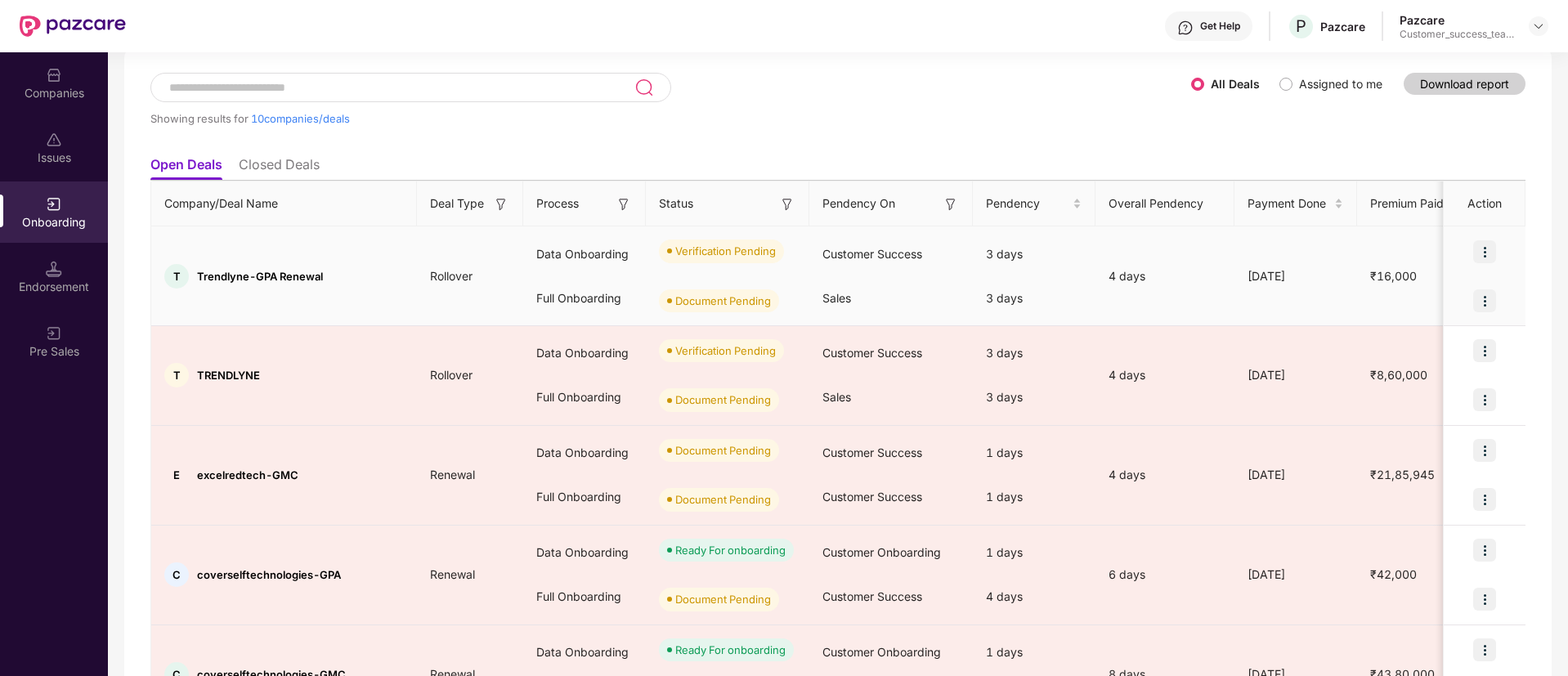
drag, startPoint x: 561, startPoint y: 279, endPoint x: 718, endPoint y: 76, distance: 256.6
click at [718, 76] on div "Showing results for 10 companies/deals" at bounding box center [671, 110] width 1041 height 75
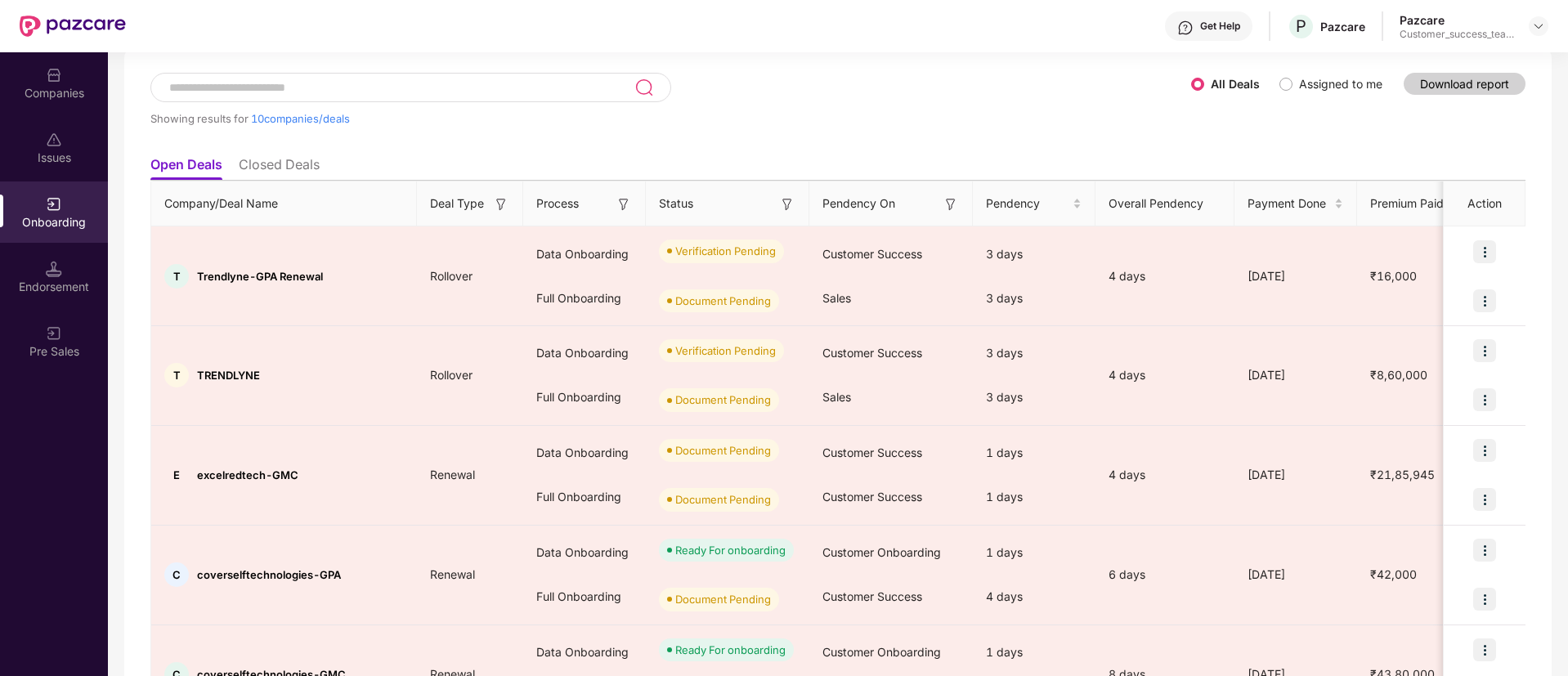
click at [307, 45] on div "Get Help P Pazcare Pazcare Customer_success_team_lead" at bounding box center [837, 26] width 1422 height 53
